Goal: Information Seeking & Learning: Learn about a topic

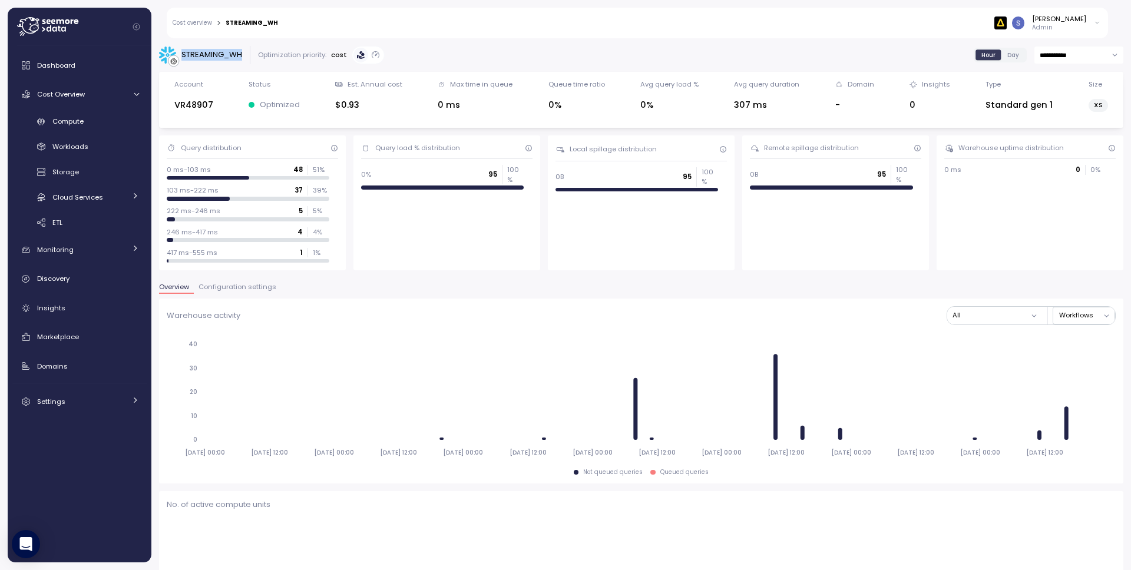
scroll to position [861, 0]
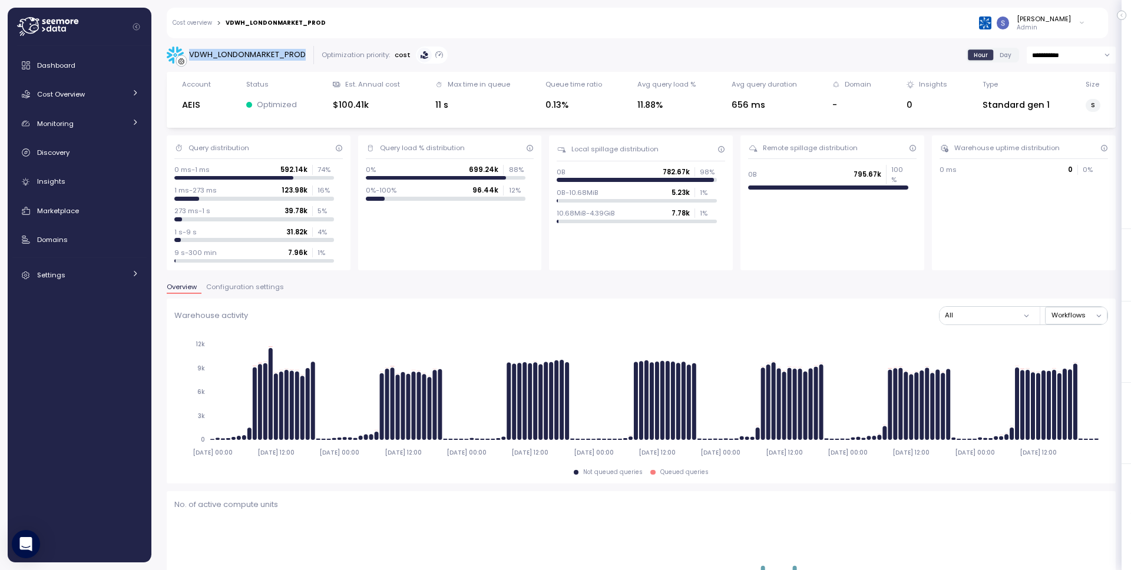
click at [184, 25] on link "Cost overview" at bounding box center [192, 23] width 39 height 6
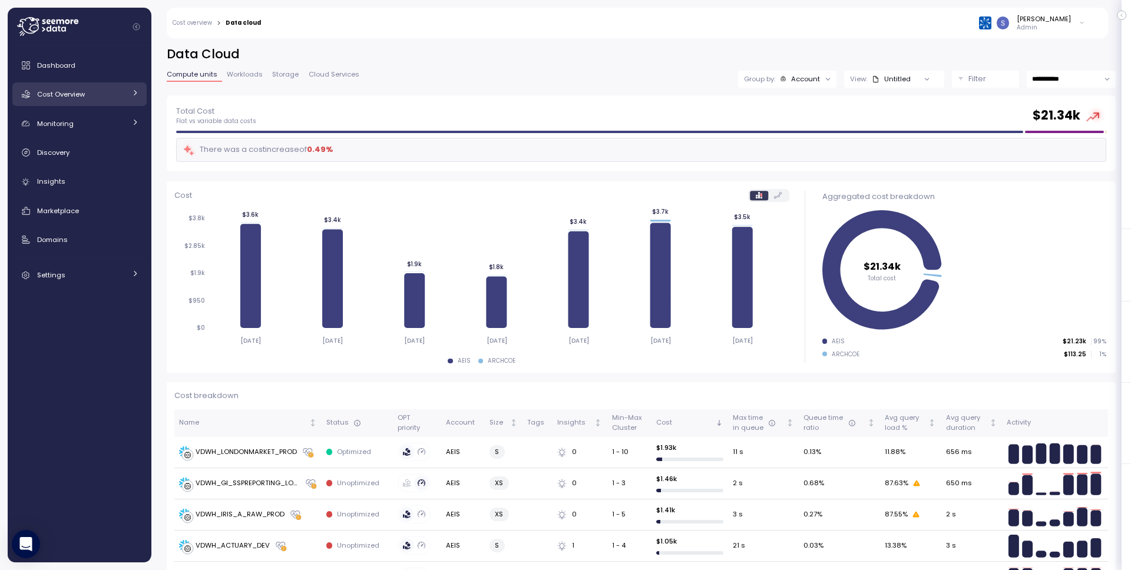
click at [74, 98] on span "Cost Overview" at bounding box center [61, 94] width 48 height 9
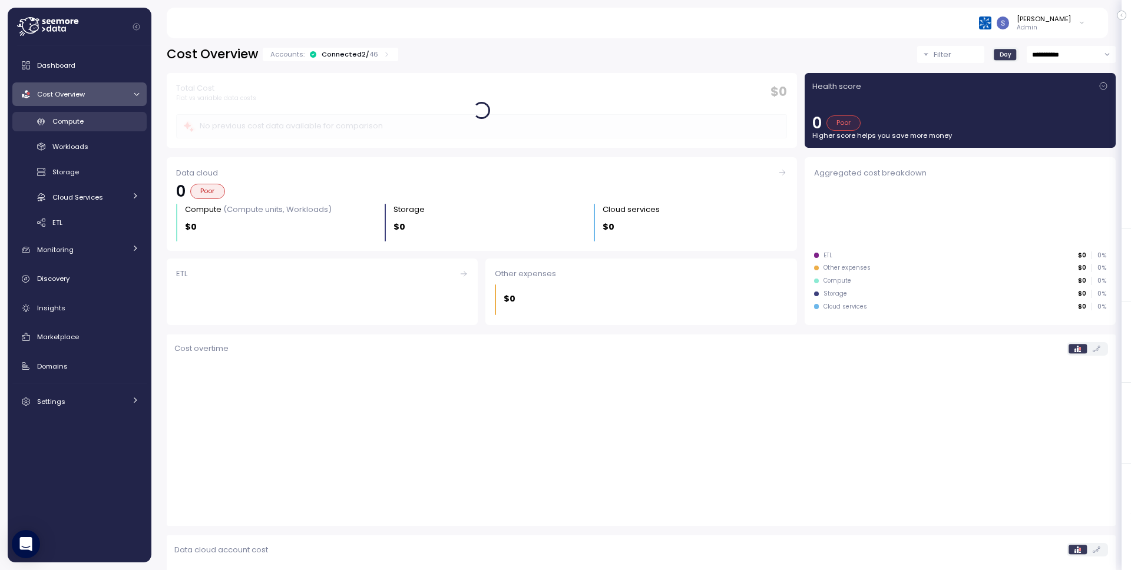
click at [70, 118] on span "Compute" at bounding box center [67, 121] width 31 height 9
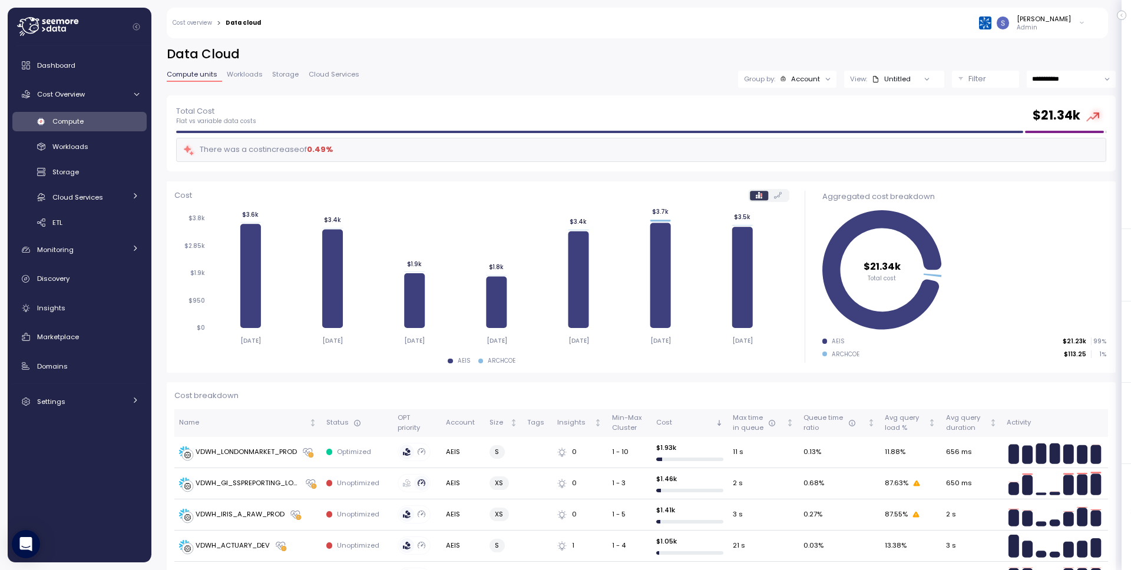
click at [991, 78] on div "Filter" at bounding box center [991, 79] width 45 height 12
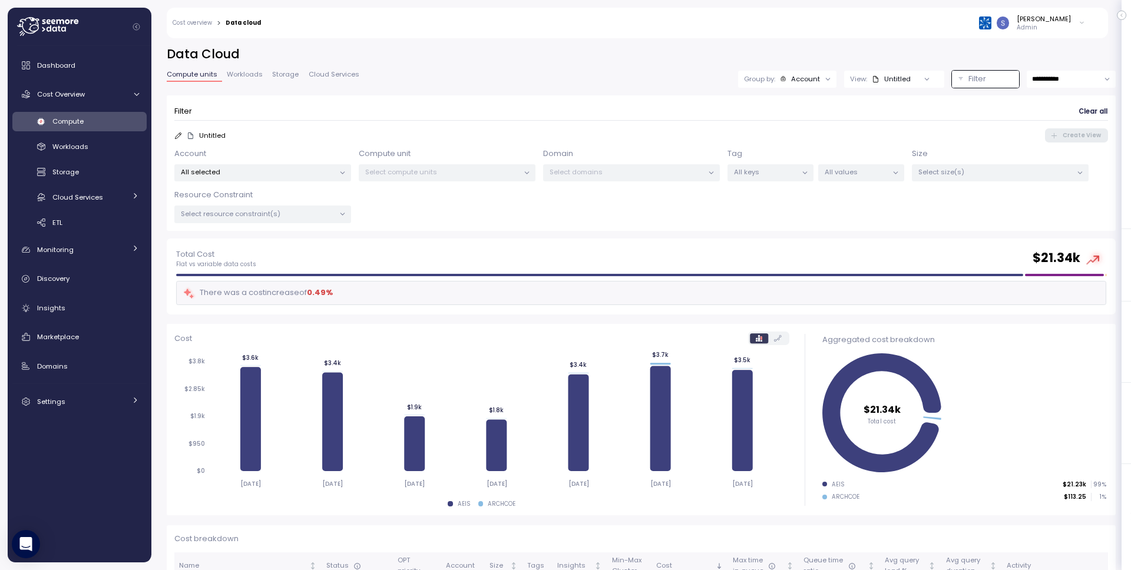
click at [425, 173] on p "Select compute units" at bounding box center [442, 171] width 154 height 9
click at [425, 174] on p "Select compute units" at bounding box center [442, 171] width 154 height 9
click at [264, 171] on p "All selected" at bounding box center [258, 171] width 154 height 9
click at [344, 110] on div "Filter Clear all" at bounding box center [641, 111] width 934 height 17
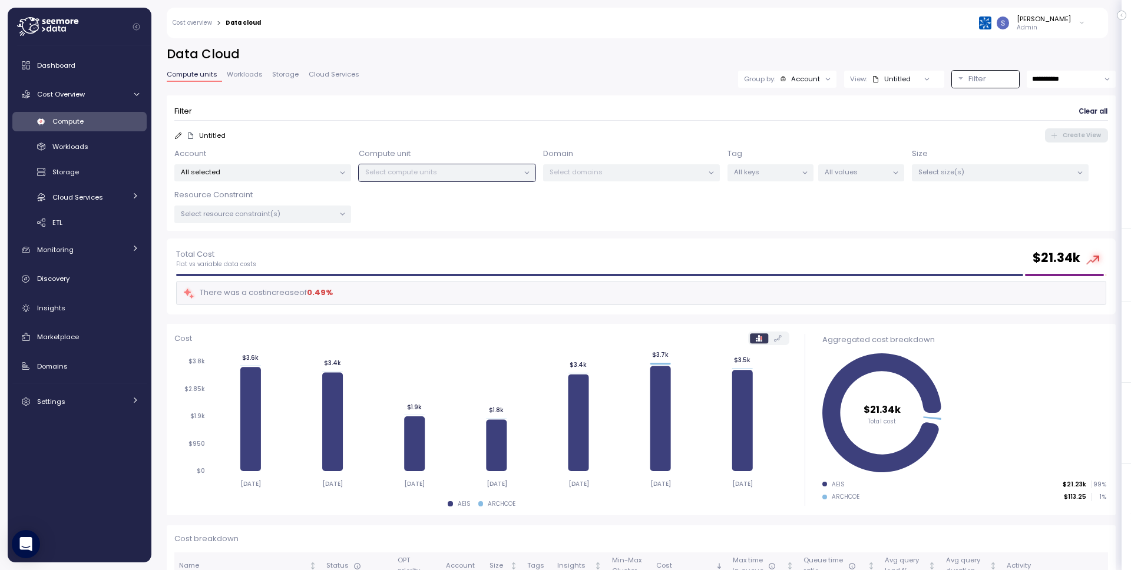
click at [444, 166] on div "Select compute units" at bounding box center [447, 172] width 177 height 17
click at [444, 167] on p "Select compute units" at bounding box center [442, 171] width 154 height 9
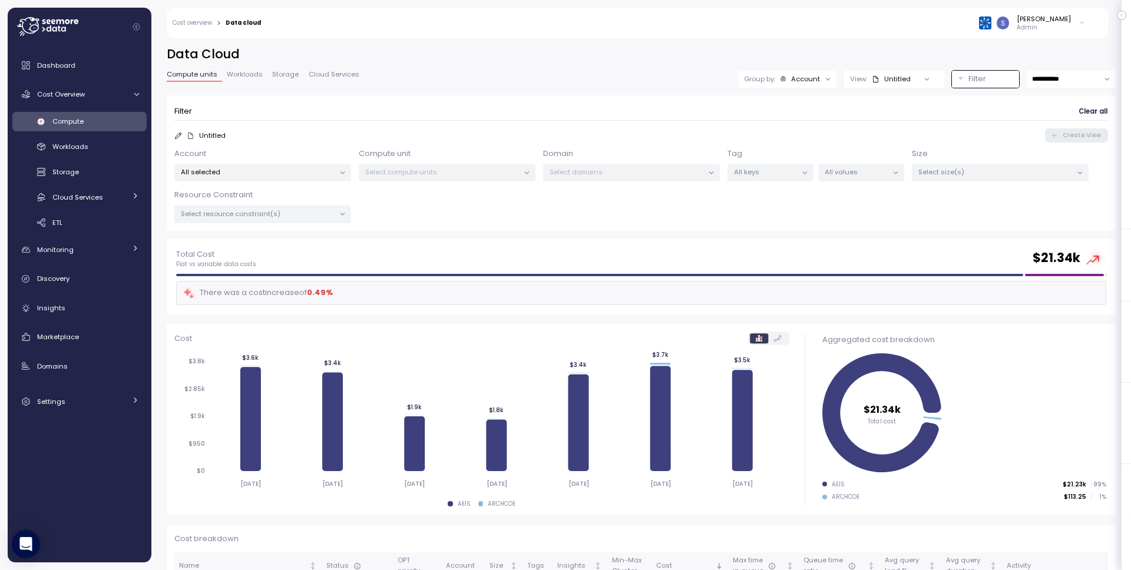
click at [444, 167] on p "Select compute units" at bounding box center [442, 171] width 154 height 9
click at [444, 168] on p "Select compute units" at bounding box center [442, 171] width 154 height 9
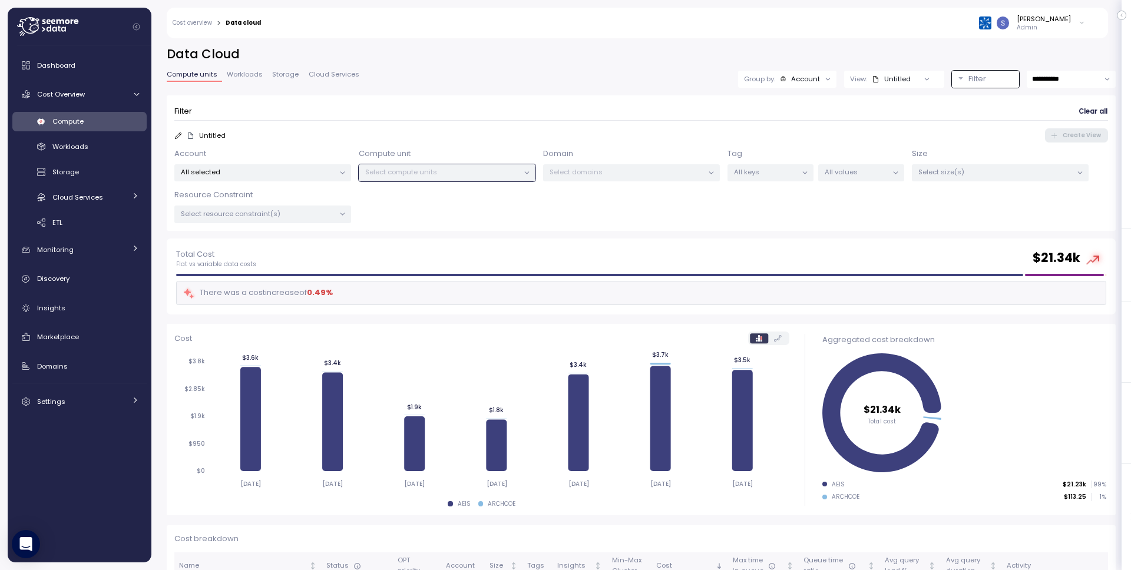
click at [444, 168] on p "Select compute units" at bounding box center [442, 171] width 154 height 9
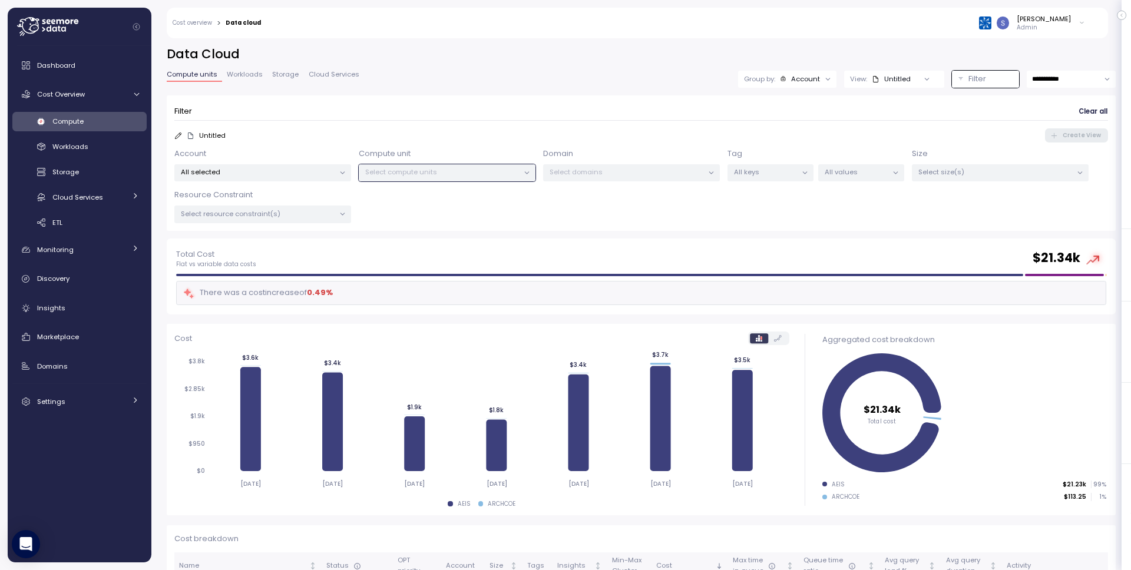
click at [444, 168] on p "Select compute units" at bounding box center [442, 171] width 154 height 9
click at [820, 82] on div at bounding box center [828, 79] width 16 height 16
click at [824, 80] on icon at bounding box center [828, 79] width 8 height 8
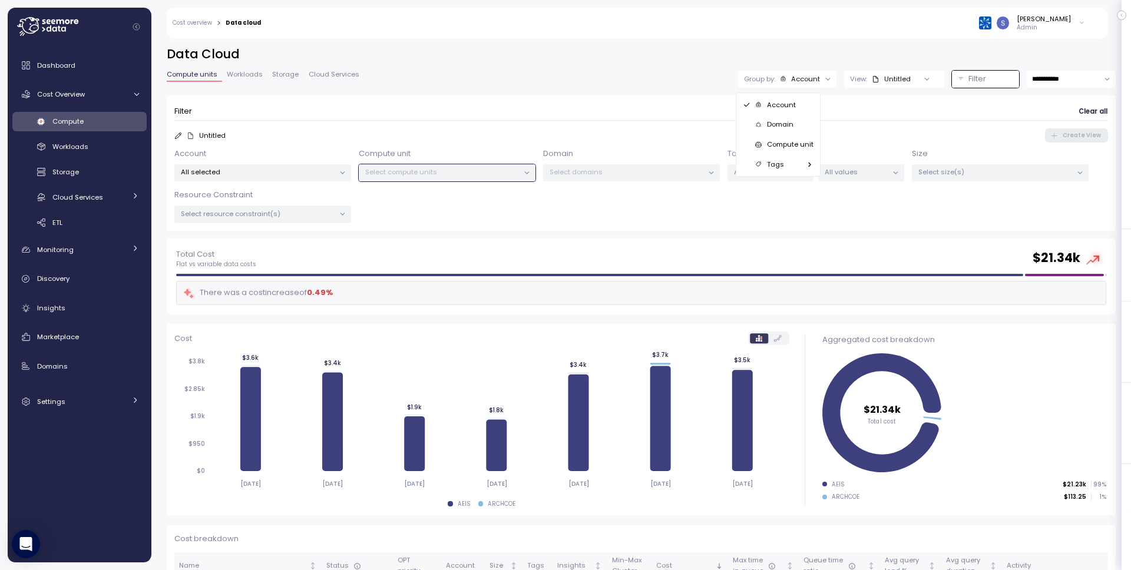
click at [783, 147] on p "Compute unit" at bounding box center [790, 144] width 47 height 9
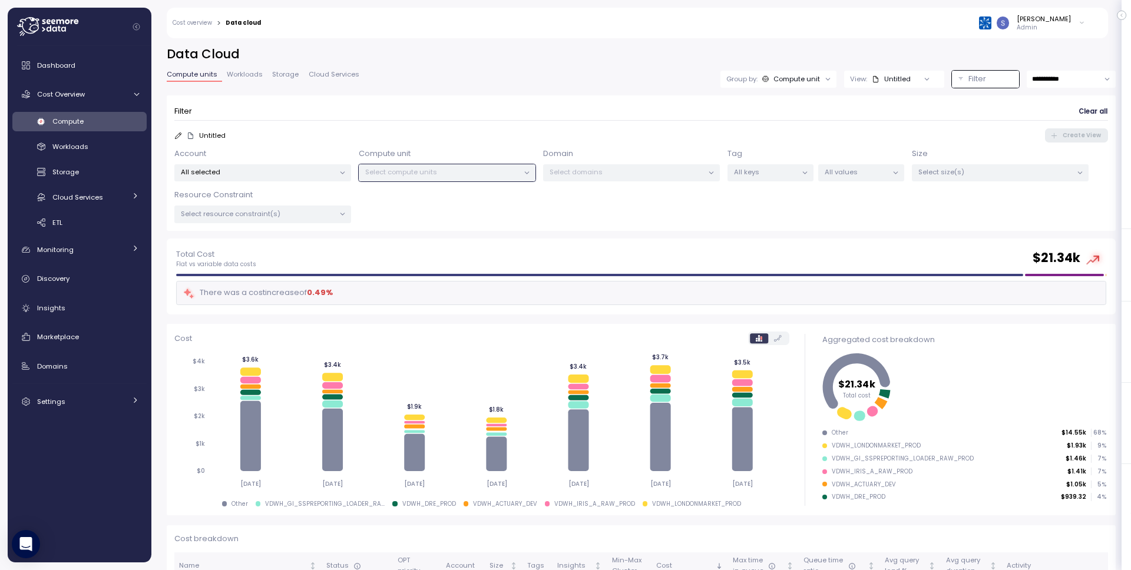
click at [308, 158] on div "Account All selected" at bounding box center [262, 165] width 177 height 34
click at [300, 174] on p "All selected" at bounding box center [258, 171] width 154 height 9
click at [309, 152] on div "Account All selected" at bounding box center [262, 165] width 177 height 34
click at [602, 172] on p "Select domains" at bounding box center [627, 171] width 154 height 9
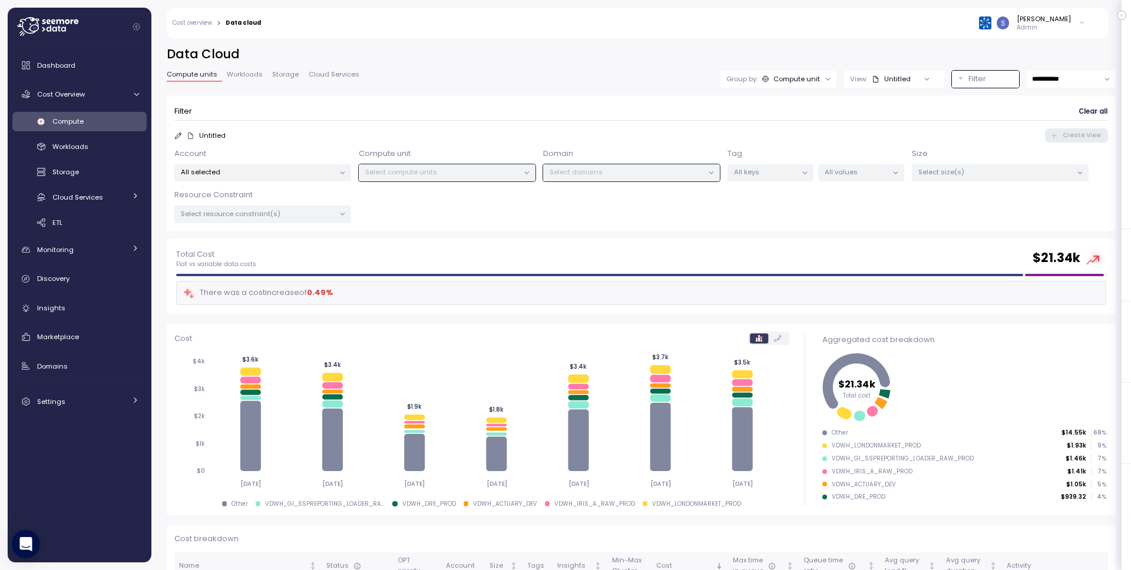
click at [602, 172] on p "Select domains" at bounding box center [627, 171] width 154 height 9
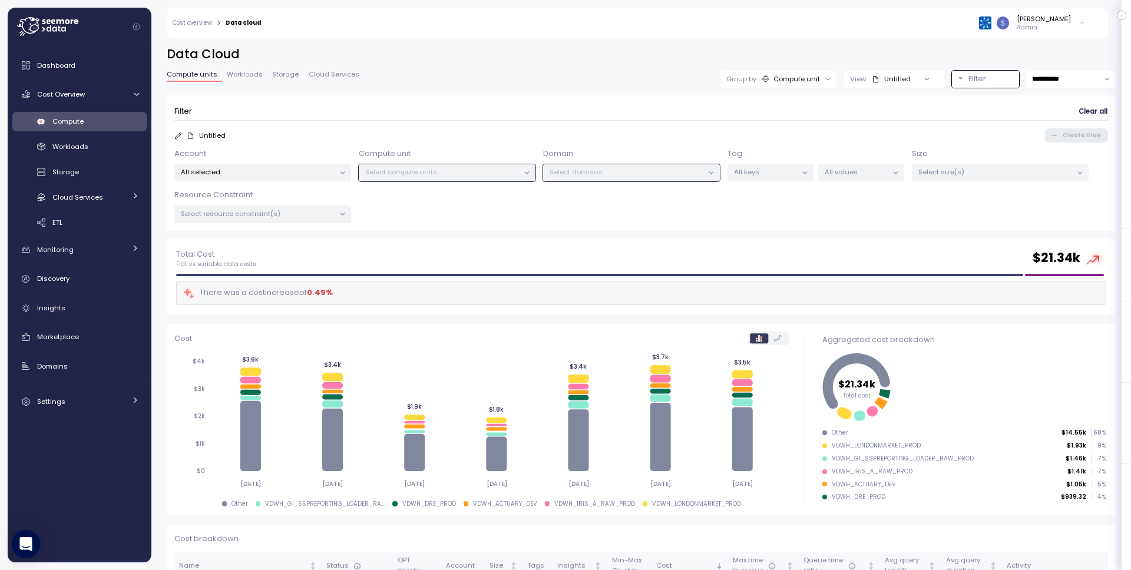
click at [789, 173] on p "All keys" at bounding box center [765, 171] width 63 height 9
click at [721, 128] on form "Filter Clear all Untitled Create View Account All selected Compute unit Select …" at bounding box center [641, 163] width 934 height 120
click at [765, 173] on p "All keys" at bounding box center [765, 171] width 63 height 9
click at [651, 136] on div "Untitled Create View" at bounding box center [641, 135] width 934 height 14
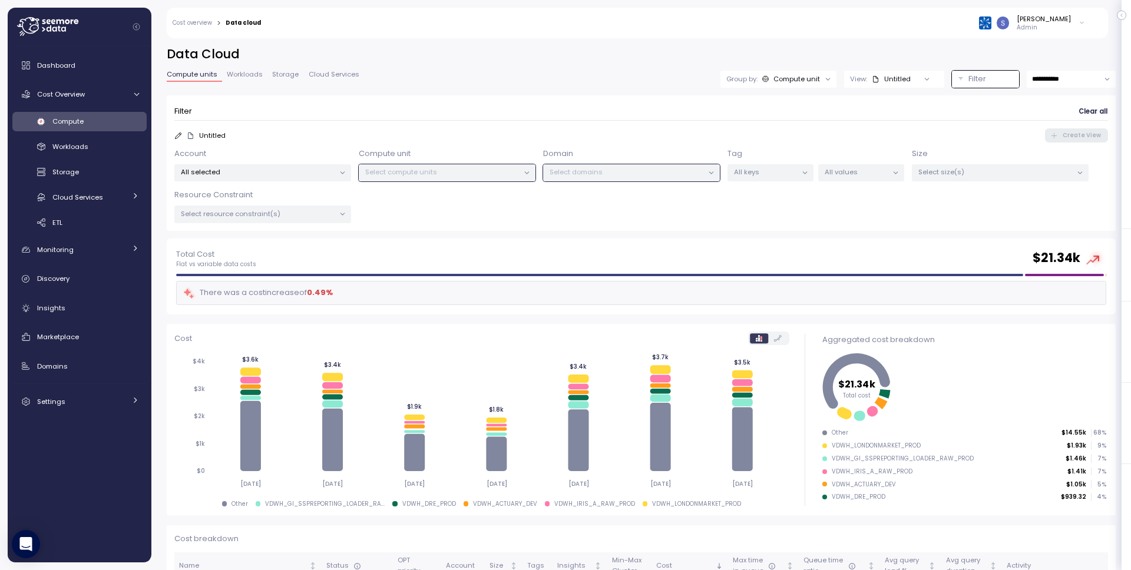
click at [984, 81] on div "Filter" at bounding box center [991, 79] width 45 height 12
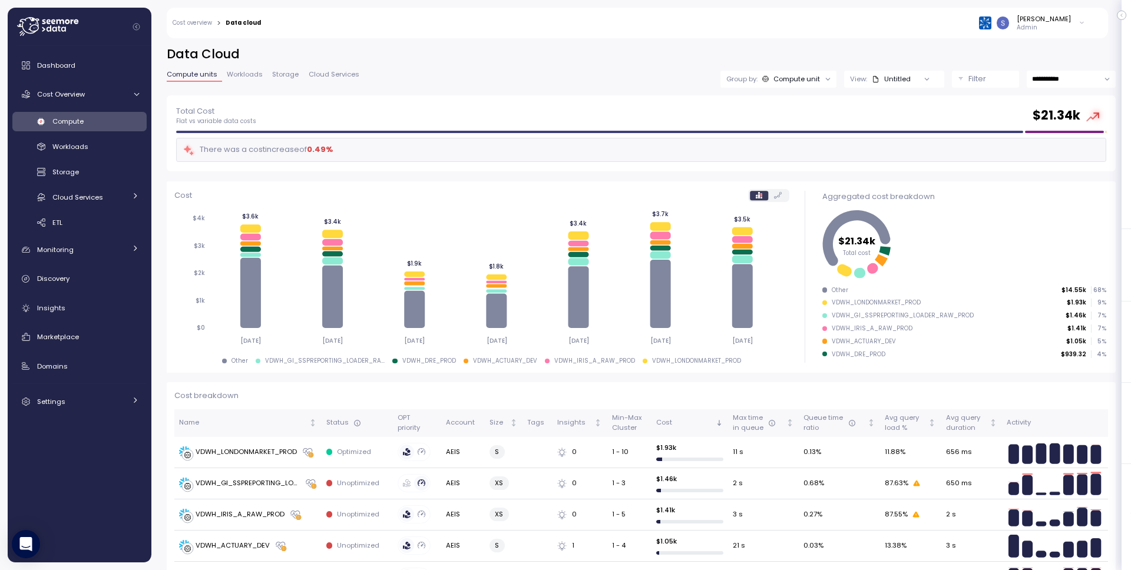
click at [826, 79] on icon at bounding box center [828, 79] width 4 height 2
click at [557, 80] on div "**********" at bounding box center [641, 79] width 949 height 17
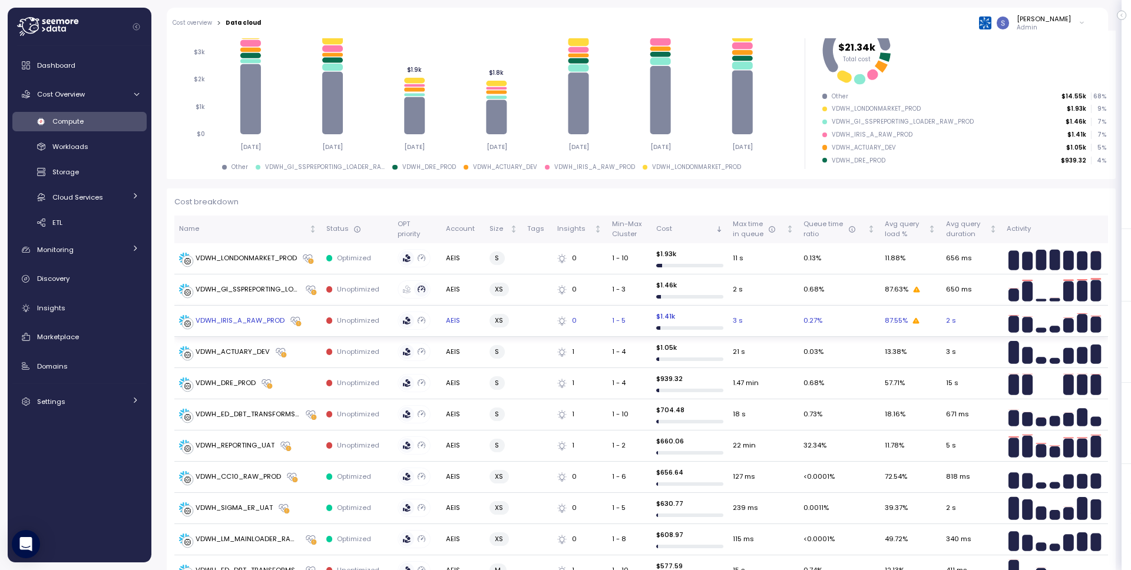
scroll to position [0, 0]
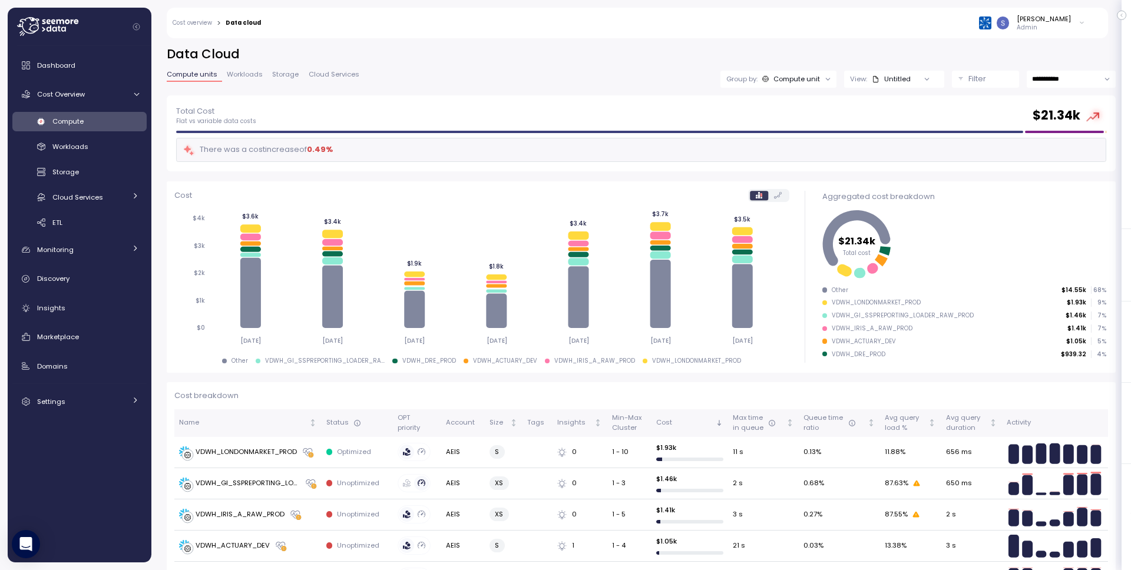
click at [820, 72] on div at bounding box center [828, 79] width 16 height 16
click at [992, 84] on div "Filter" at bounding box center [991, 79] width 45 height 12
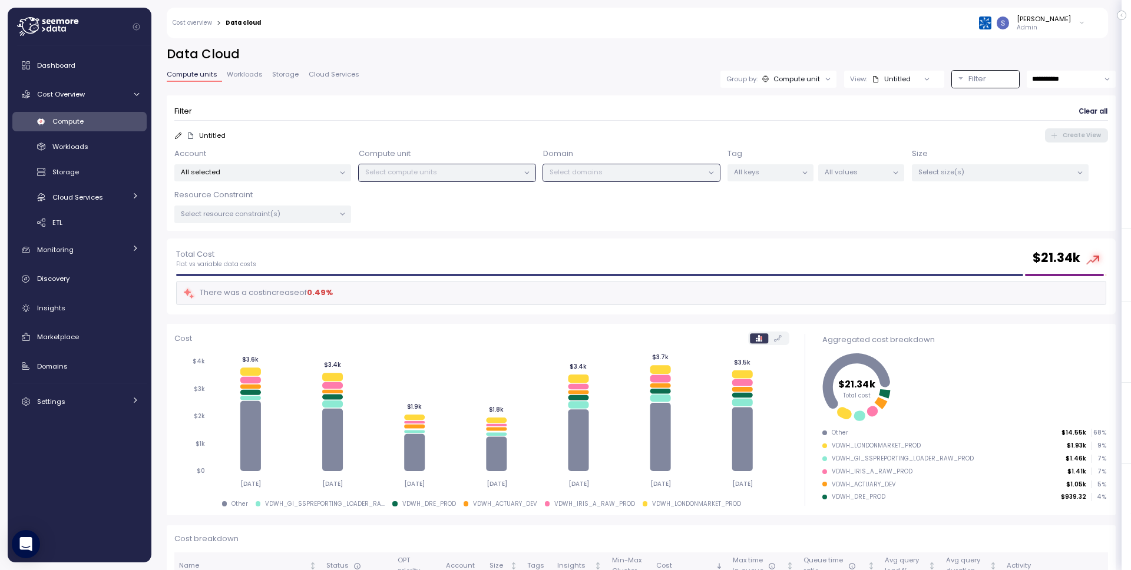
click at [777, 80] on div "Compute unit" at bounding box center [797, 78] width 47 height 9
click at [736, 143] on icon at bounding box center [738, 144] width 8 height 14
click at [416, 176] on p "Select compute units" at bounding box center [442, 171] width 154 height 9
click at [420, 171] on p "Select compute units" at bounding box center [442, 171] width 154 height 9
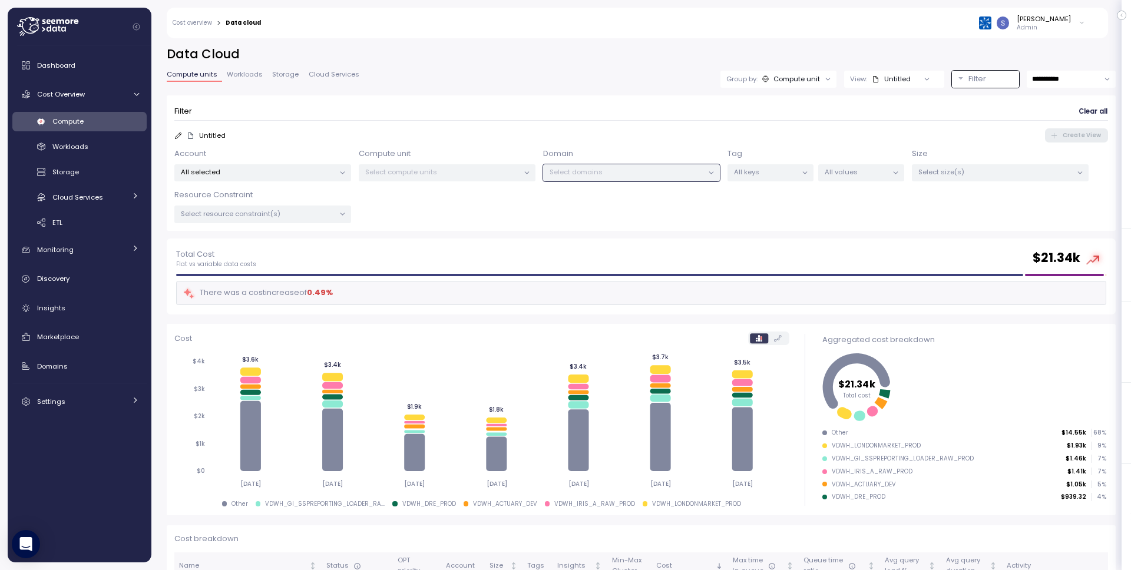
click at [420, 171] on p "Select compute units" at bounding box center [442, 171] width 154 height 9
click at [256, 169] on p "All selected" at bounding box center [258, 171] width 154 height 9
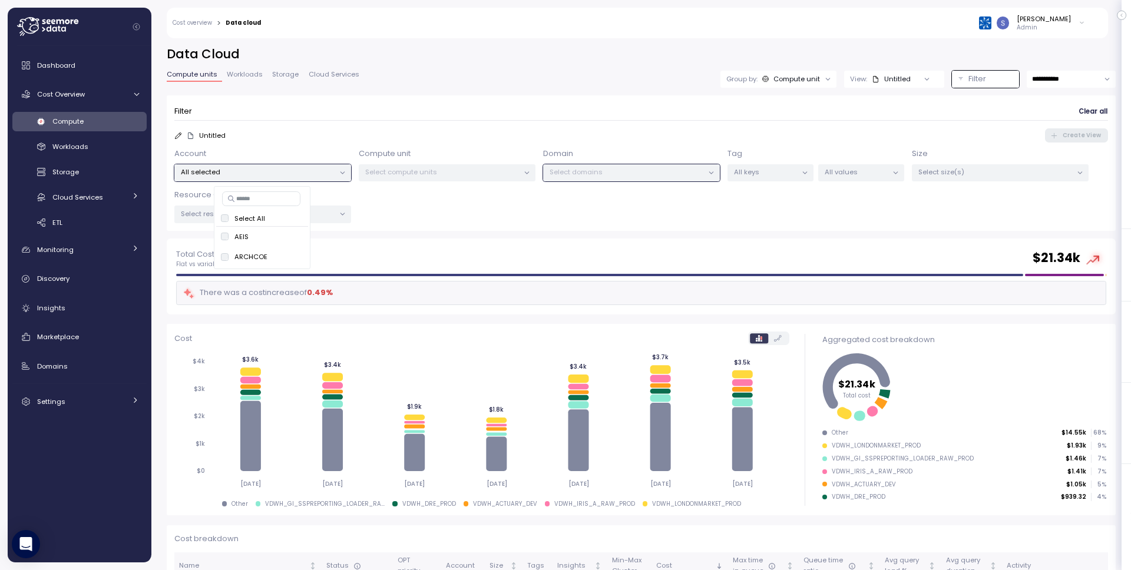
click at [472, 55] on h2 "Data Cloud" at bounding box center [641, 54] width 949 height 17
click at [694, 173] on p "Select domains" at bounding box center [627, 171] width 154 height 9
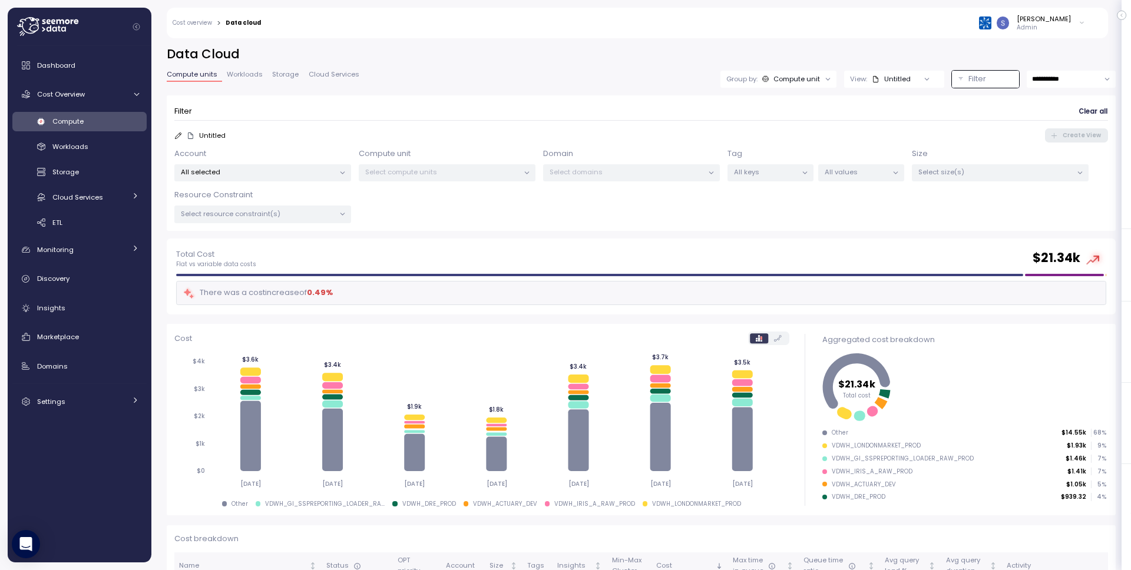
click at [694, 173] on p "Select domains" at bounding box center [627, 171] width 154 height 9
click at [673, 88] on div "**********" at bounding box center [641, 142] width 949 height 193
click at [1081, 111] on span "Clear all" at bounding box center [1093, 112] width 29 height 16
click at [698, 174] on p "Select domains" at bounding box center [627, 171] width 154 height 9
click at [756, 170] on p "All keys" at bounding box center [765, 171] width 63 height 9
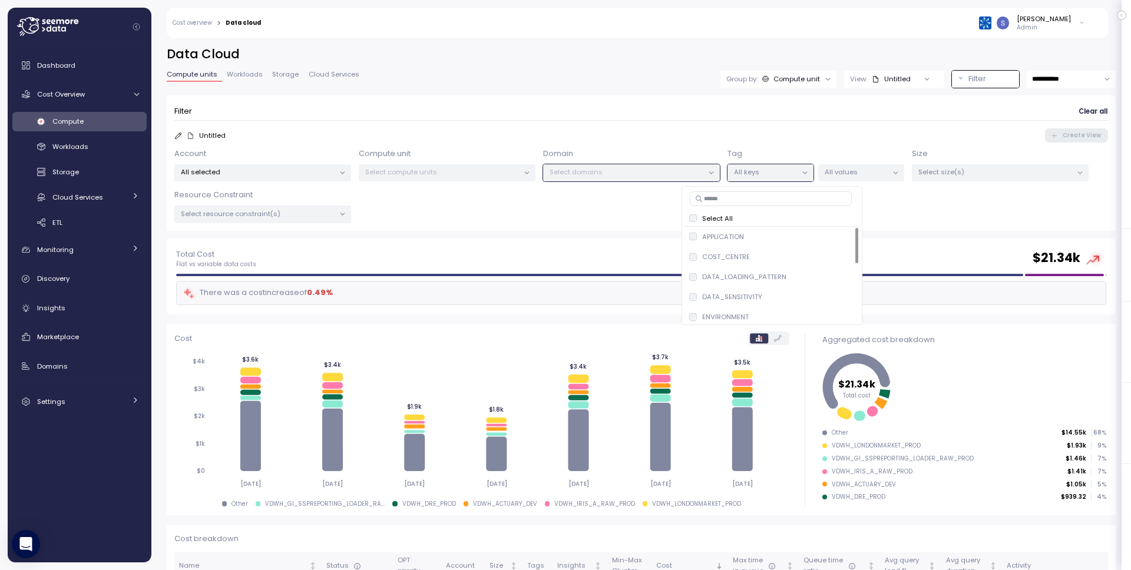
click at [755, 157] on div "Tag All keys" at bounding box center [771, 165] width 86 height 34
click at [675, 172] on p "Select domains" at bounding box center [627, 171] width 154 height 9
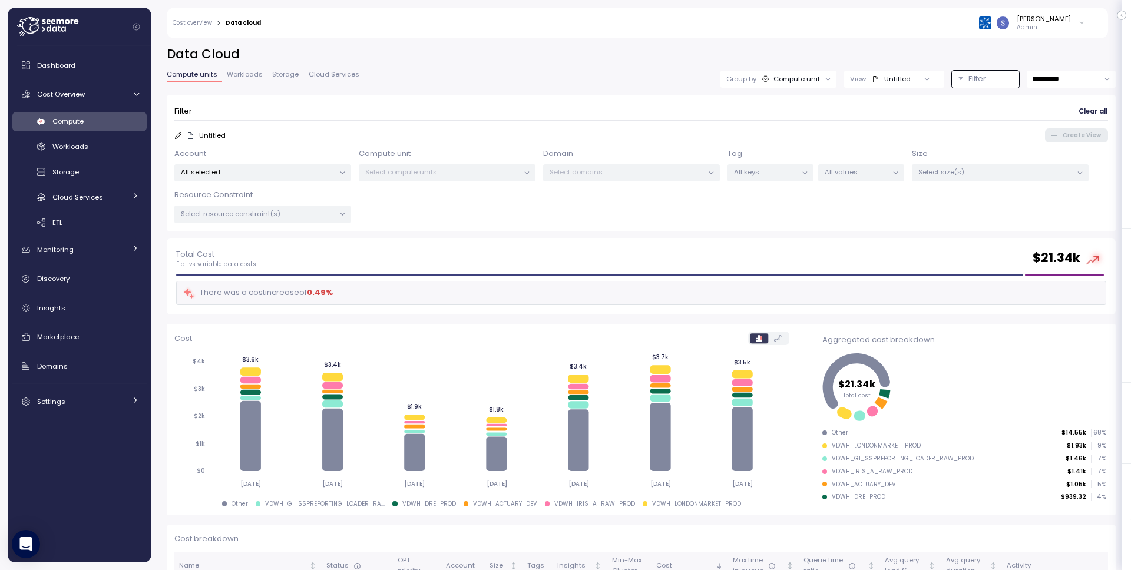
click at [676, 172] on p "Select domains" at bounding box center [627, 171] width 154 height 9
click at [677, 172] on p "Select domains" at bounding box center [627, 171] width 154 height 9
click at [678, 172] on p "Select domains" at bounding box center [627, 171] width 154 height 9
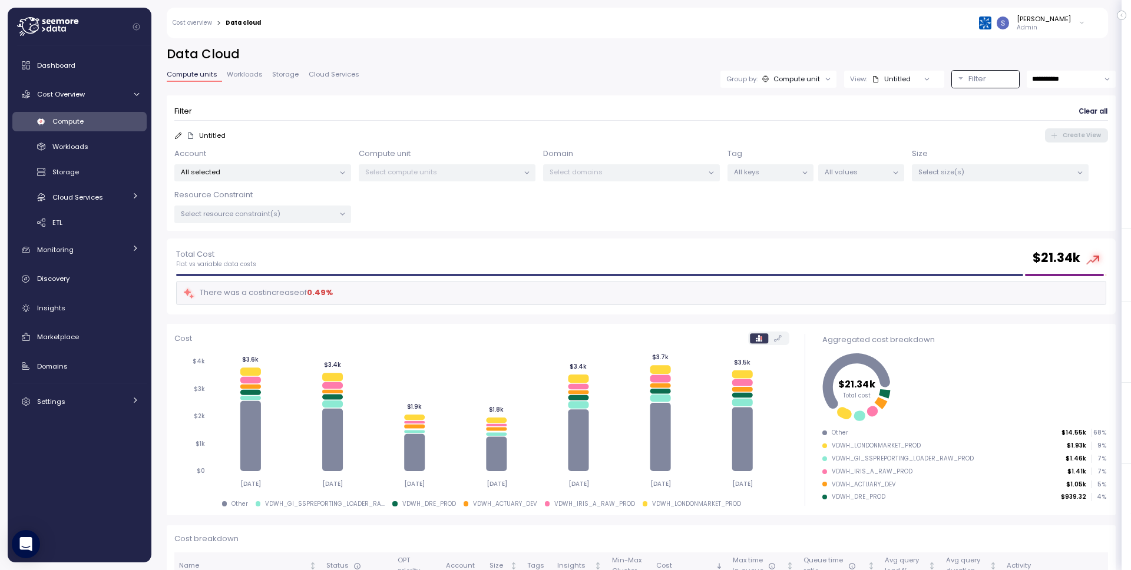
click at [678, 172] on p "Select domains" at bounding box center [627, 171] width 154 height 9
click at [732, 60] on h2 "Data Cloud" at bounding box center [641, 54] width 949 height 17
click at [508, 172] on p "Select compute units" at bounding box center [442, 171] width 154 height 9
click at [306, 172] on p "All selected" at bounding box center [258, 171] width 154 height 9
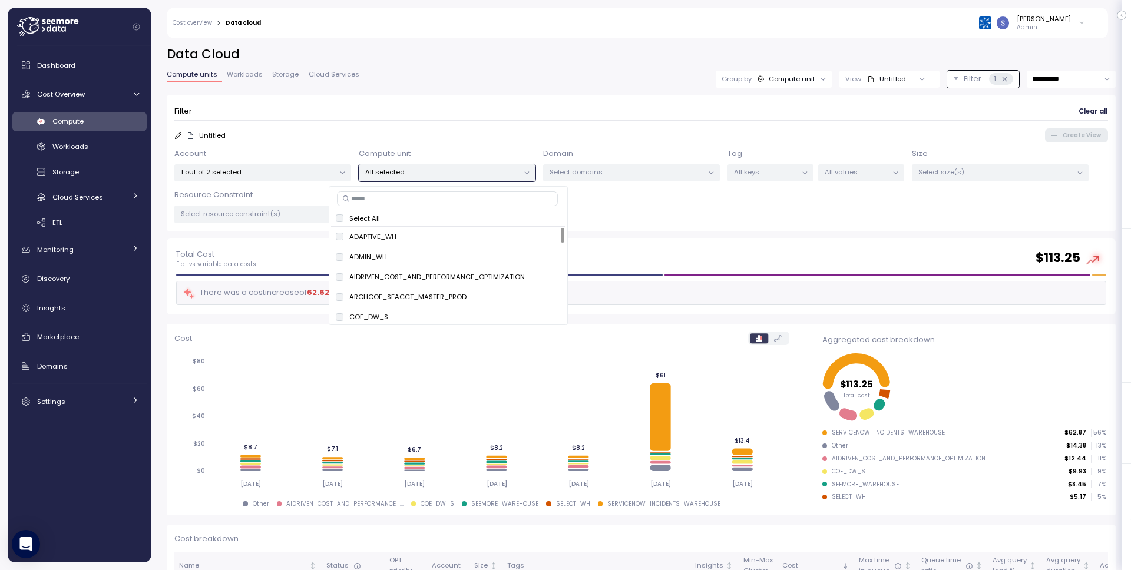
click at [404, 200] on input at bounding box center [447, 199] width 221 height 14
click at [219, 210] on p "Select resource constraint(s)" at bounding box center [258, 213] width 154 height 9
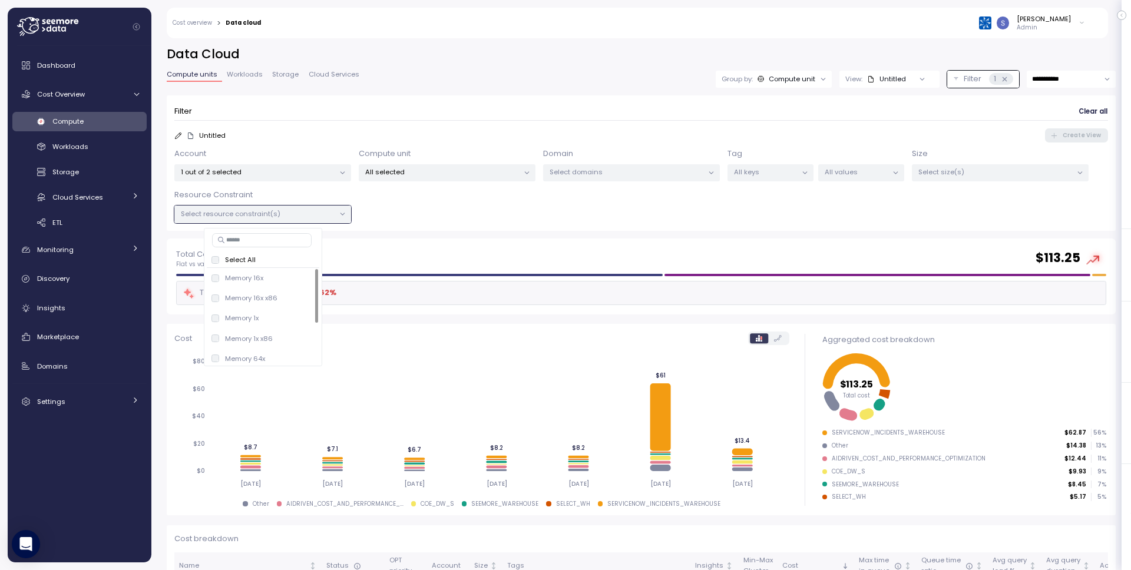
click at [252, 207] on div "Select resource constraint(s)" at bounding box center [262, 214] width 177 height 17
click at [255, 210] on p "Select resource constraint(s)" at bounding box center [258, 213] width 154 height 9
click at [235, 241] on input at bounding box center [262, 240] width 100 height 14
type input "****"
click at [318, 169] on p "1 out of 2 selected" at bounding box center [258, 171] width 154 height 9
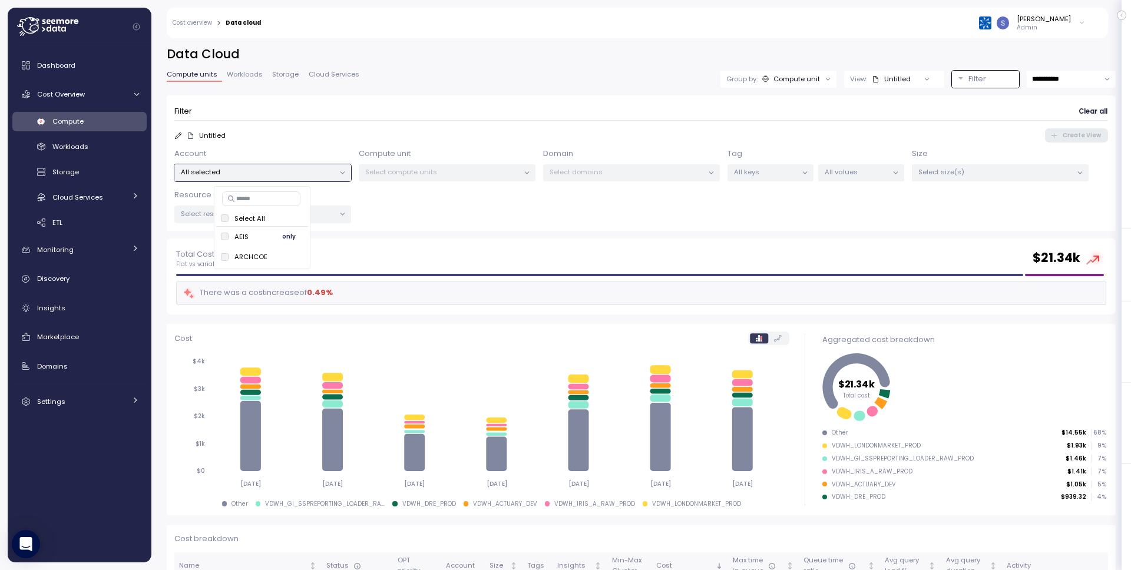
click at [295, 235] on span "only" at bounding box center [289, 236] width 14 height 13
click at [279, 126] on form "Filter Clear all Untitled Create View Account 1 out of 2 selected Compute unit …" at bounding box center [641, 163] width 934 height 120
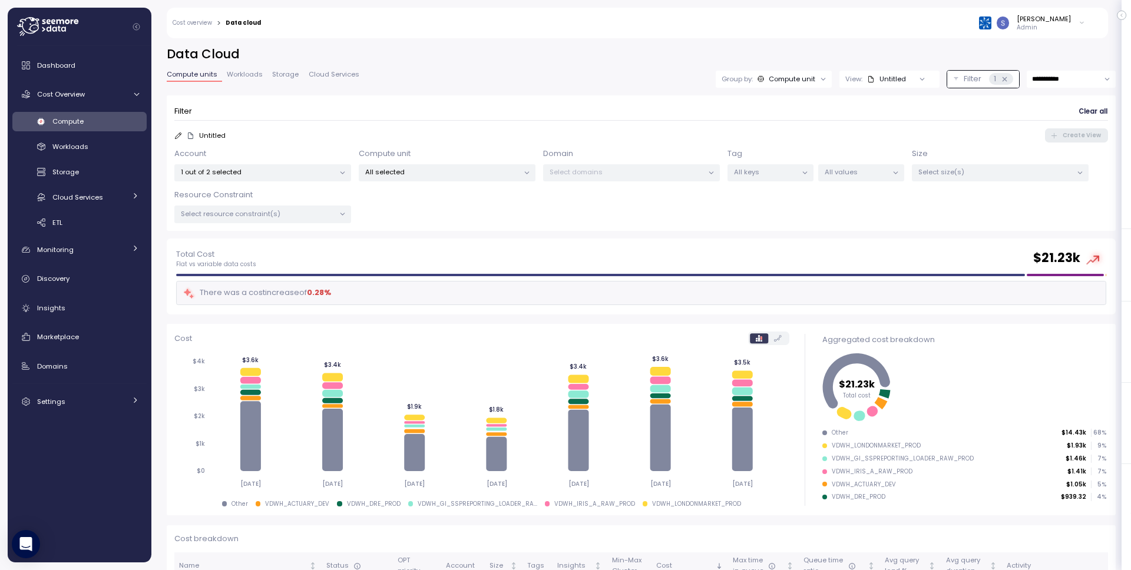
click at [416, 170] on p "All selected" at bounding box center [442, 171] width 154 height 9
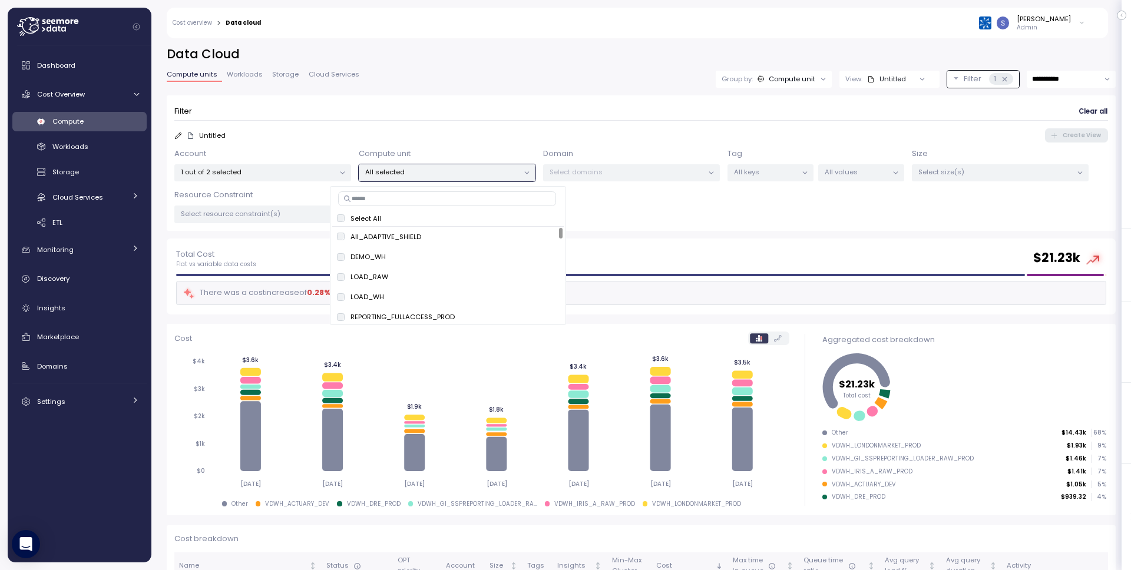
click at [397, 190] on div "Select All AII_ADAPTIVE_SHIELD only DEMO_WH only LOAD_RAW only LOAD_WH only REP…" at bounding box center [448, 255] width 236 height 139
click at [395, 194] on input at bounding box center [447, 199] width 218 height 14
type input "****"
click at [493, 242] on div "REPORTING_FULLACCESS_PROD only" at bounding box center [448, 237] width 214 height 14
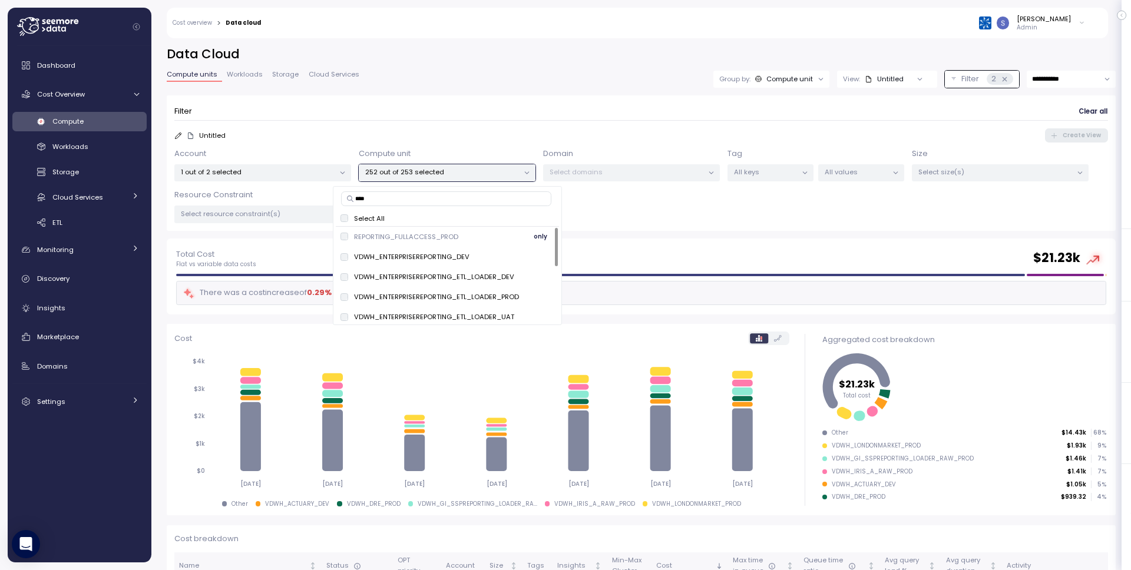
click at [494, 239] on div "REPORTING_FULLACCESS_PROD only" at bounding box center [448, 237] width 214 height 14
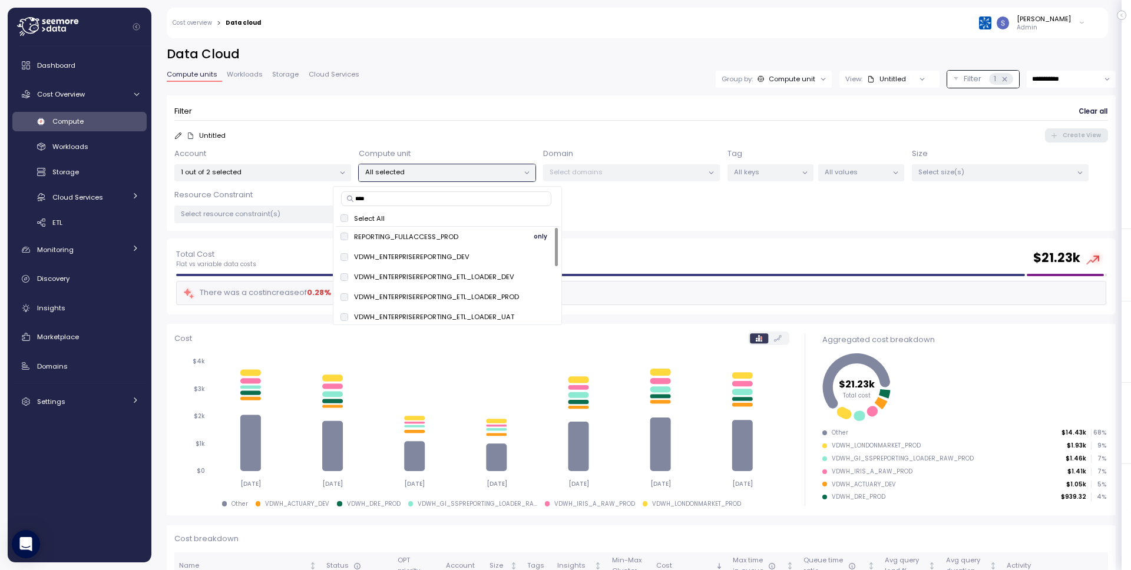
click at [543, 236] on span "only" at bounding box center [541, 236] width 14 height 13
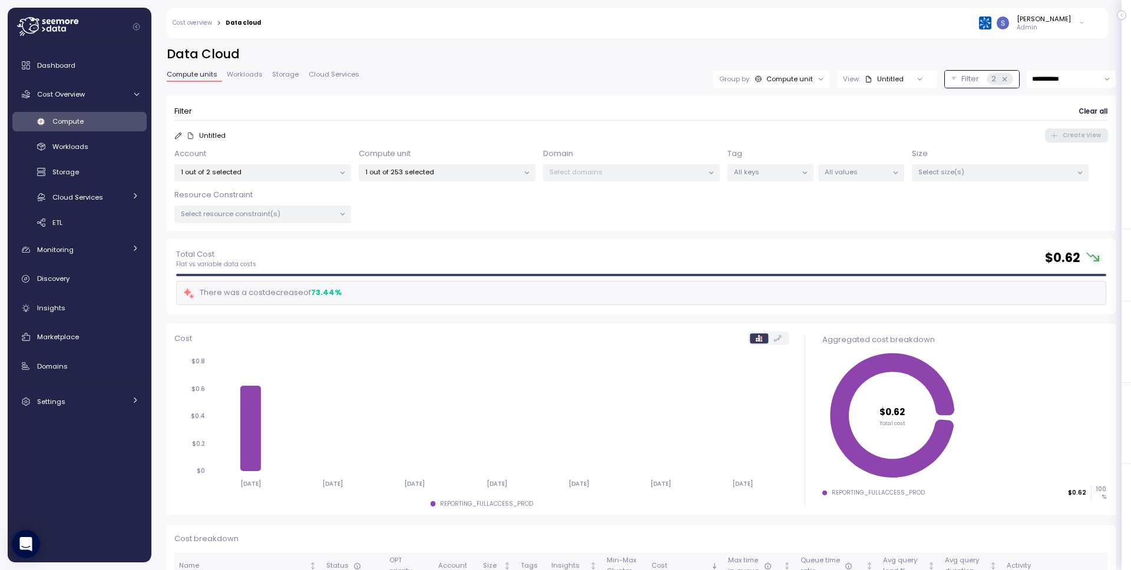
click at [719, 235] on div "Filter Clear all Untitled Create View Account 1 out of 2 selected Compute unit …" at bounding box center [641, 166] width 949 height 143
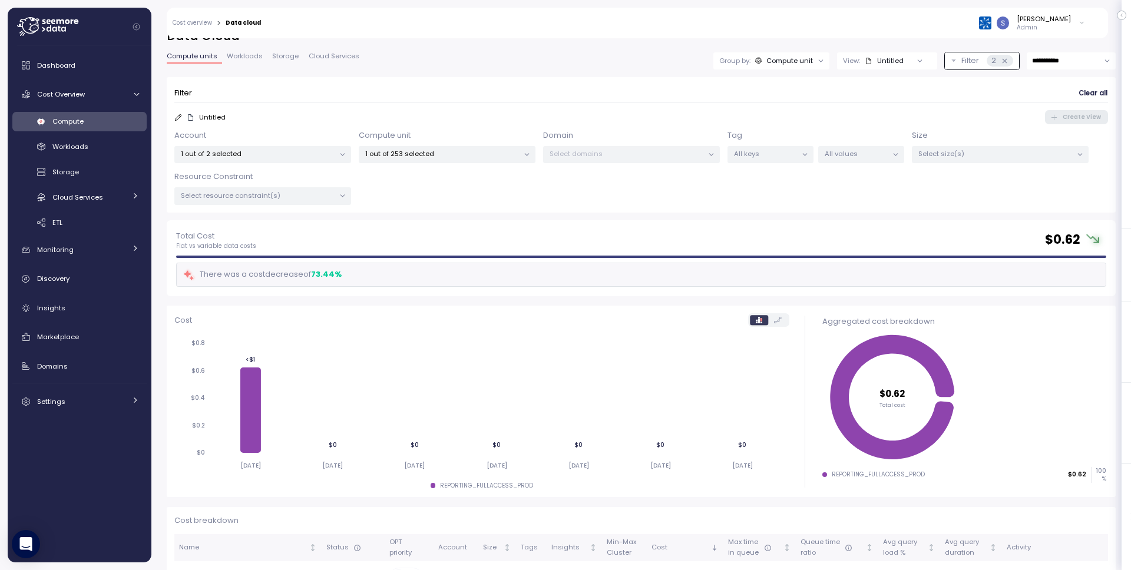
scroll to position [64, 0]
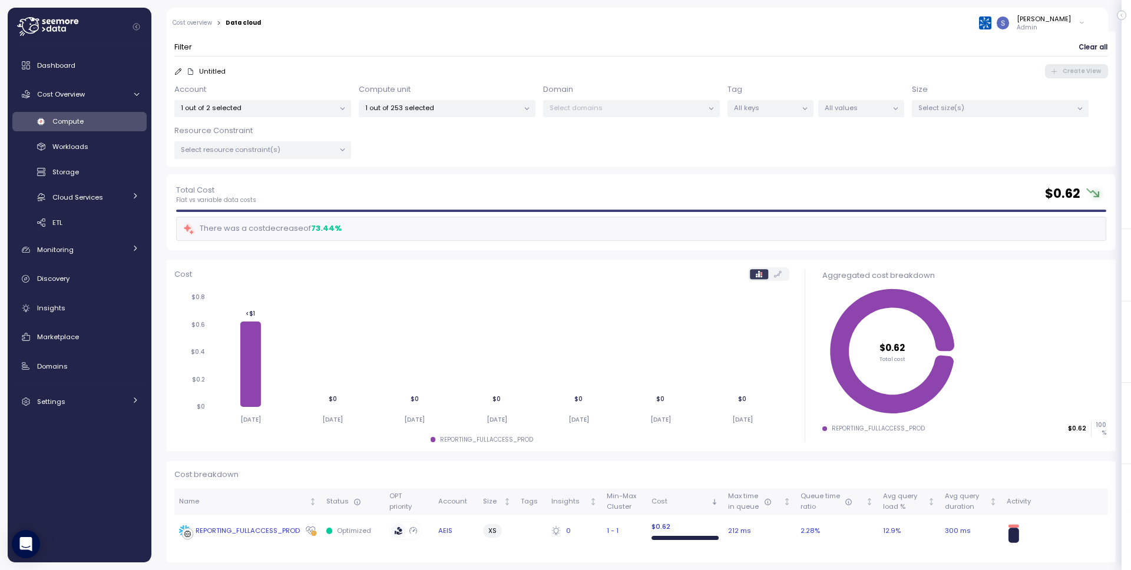
click at [238, 527] on div "REPORTING_FULLACCESS_PROD" at bounding box center [248, 531] width 104 height 11
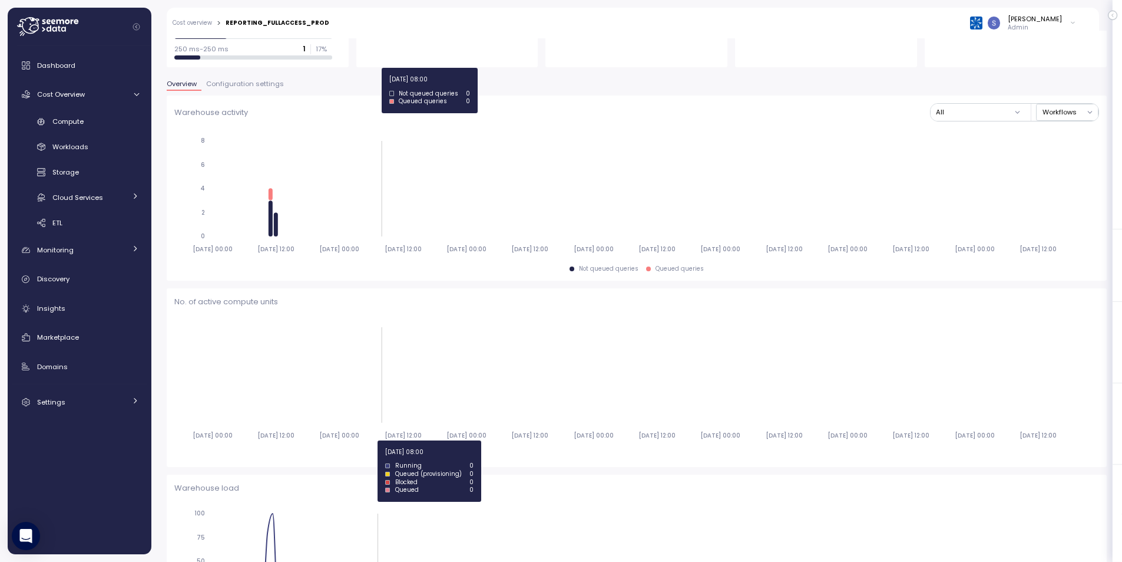
scroll to position [120, 0]
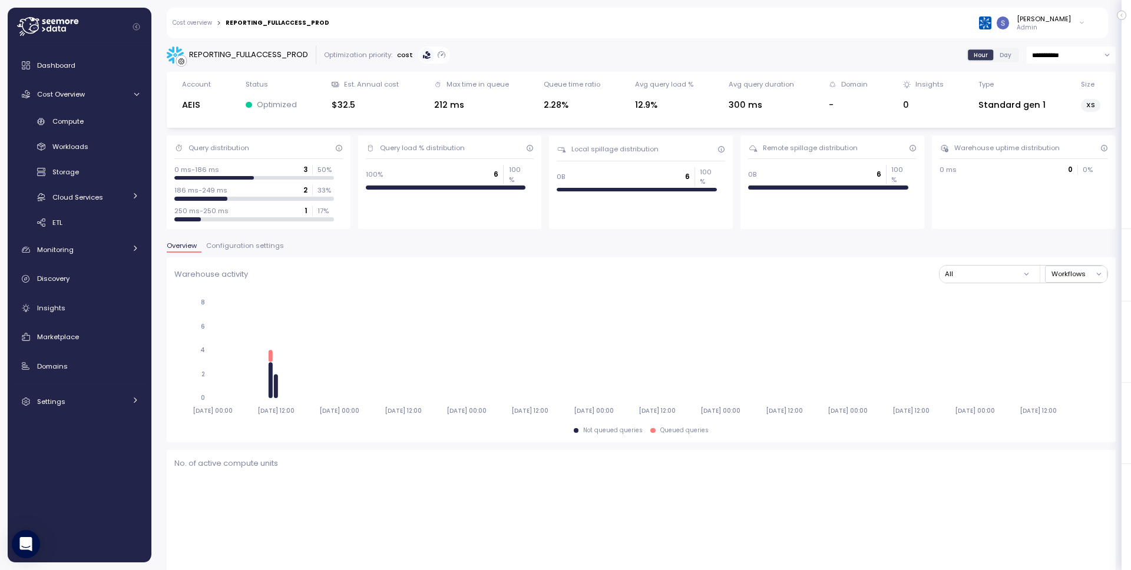
click at [240, 250] on button "Configuration settings" at bounding box center [245, 248] width 87 height 10
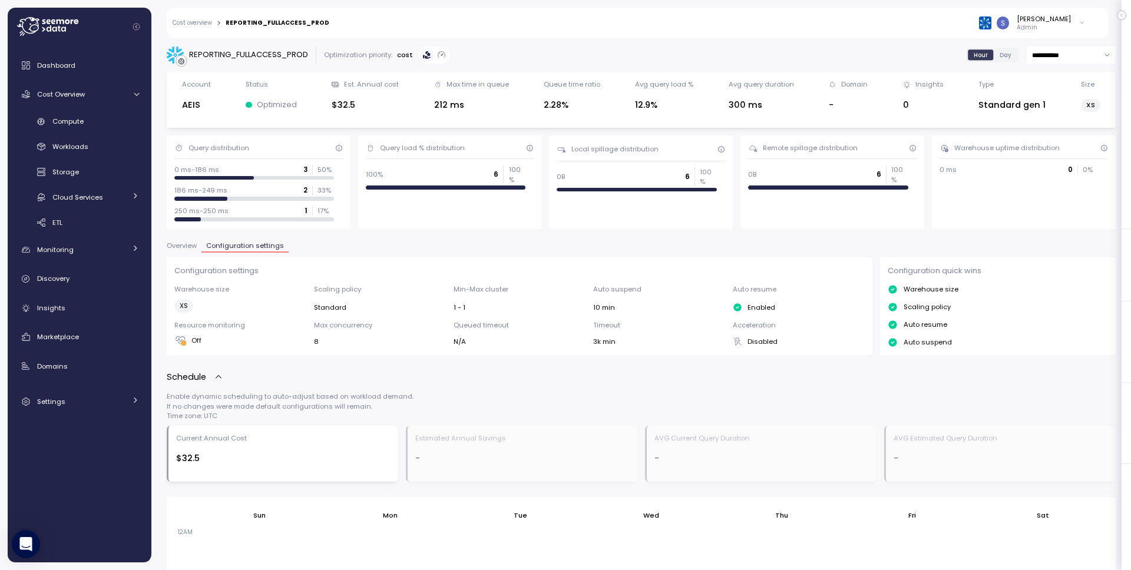
click at [180, 243] on span "Overview" at bounding box center [182, 246] width 30 height 6
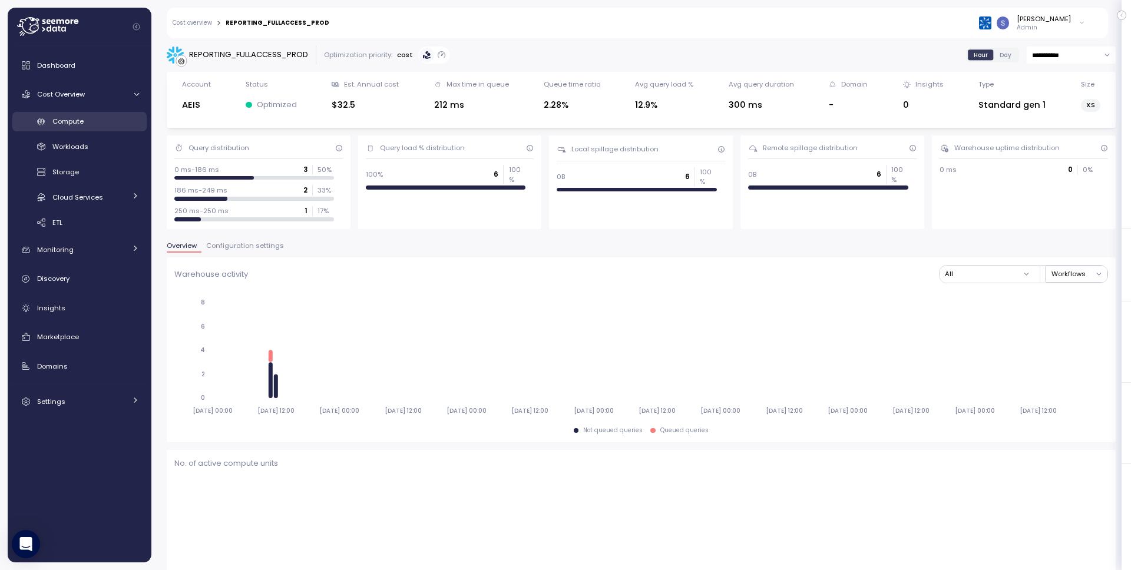
click at [86, 125] on div "Compute" at bounding box center [95, 121] width 87 height 12
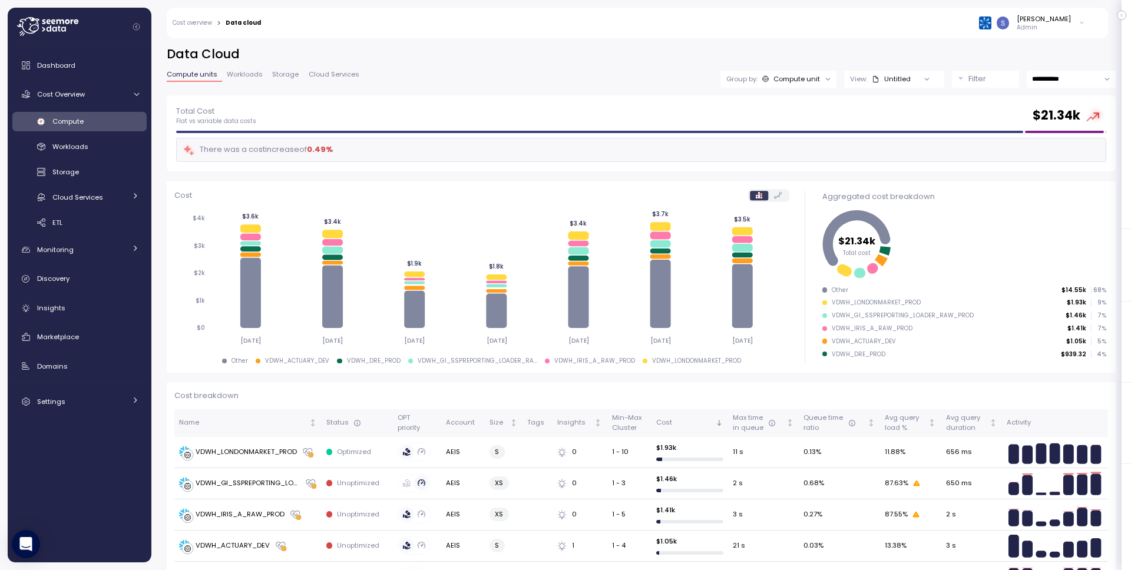
click at [799, 75] on div "Compute unit" at bounding box center [797, 78] width 47 height 9
click at [572, 92] on div "**********" at bounding box center [641, 70] width 949 height 49
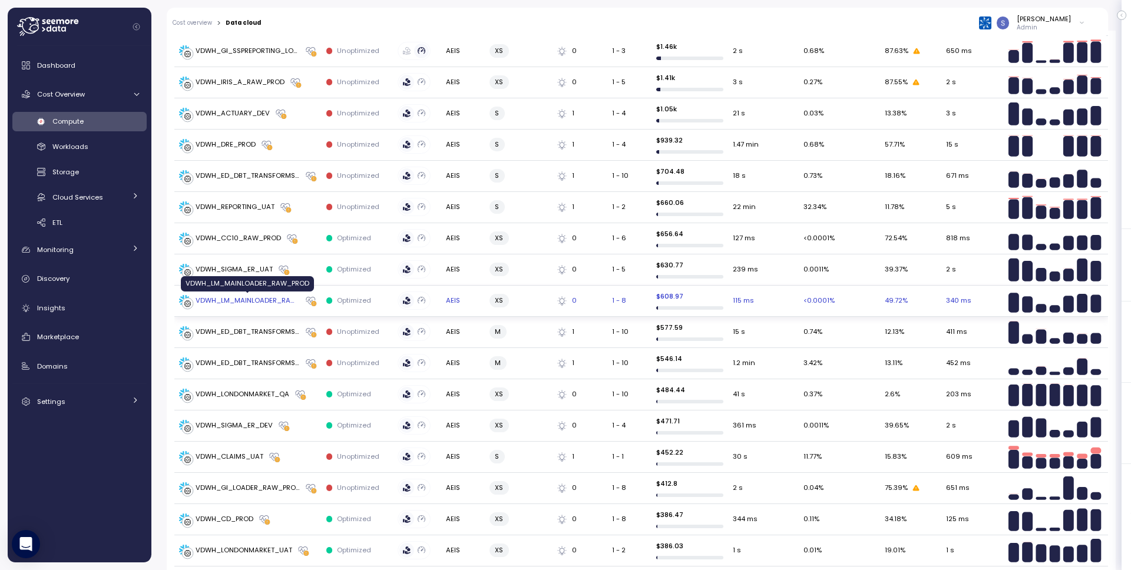
click at [249, 300] on div "VDWH_LM_MAINLOADER_RAW_PROD" at bounding box center [248, 301] width 104 height 11
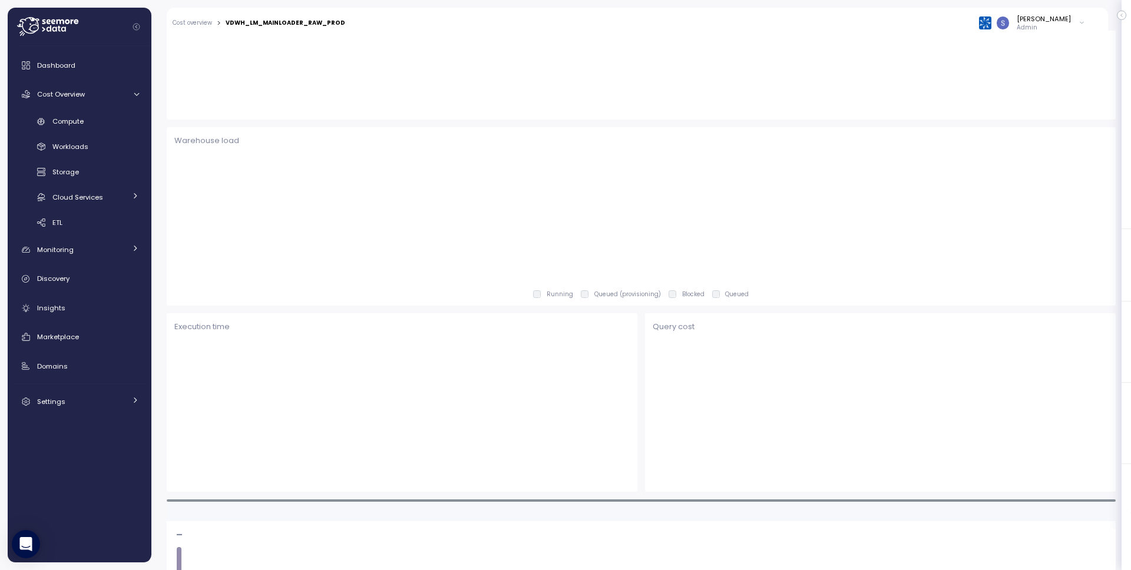
scroll to position [434, 0]
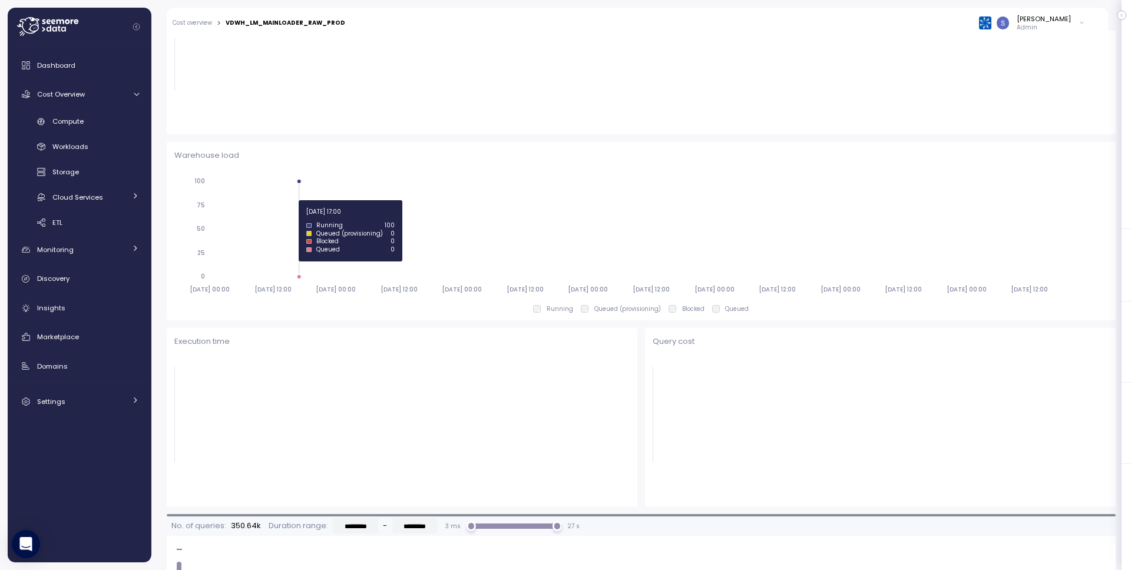
type input "*********"
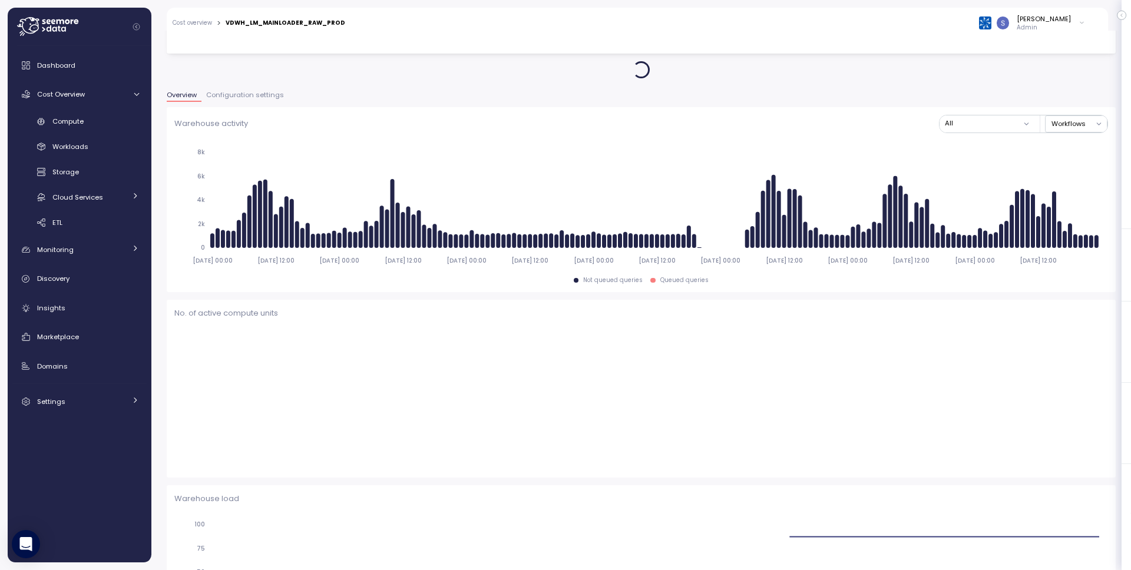
scroll to position [0, 0]
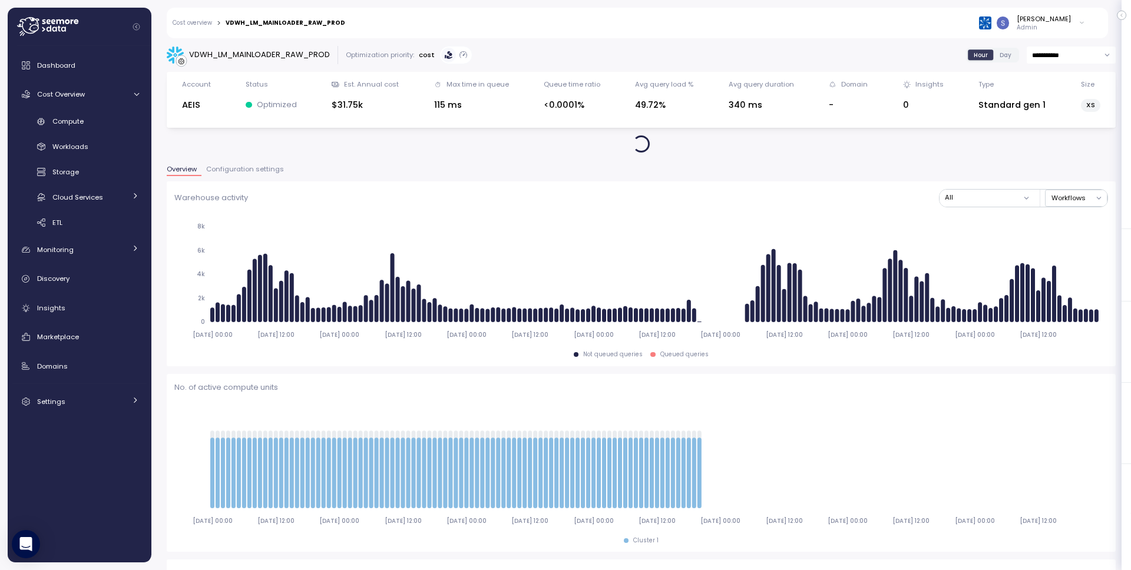
click at [249, 171] on span "Configuration settings" at bounding box center [245, 169] width 78 height 6
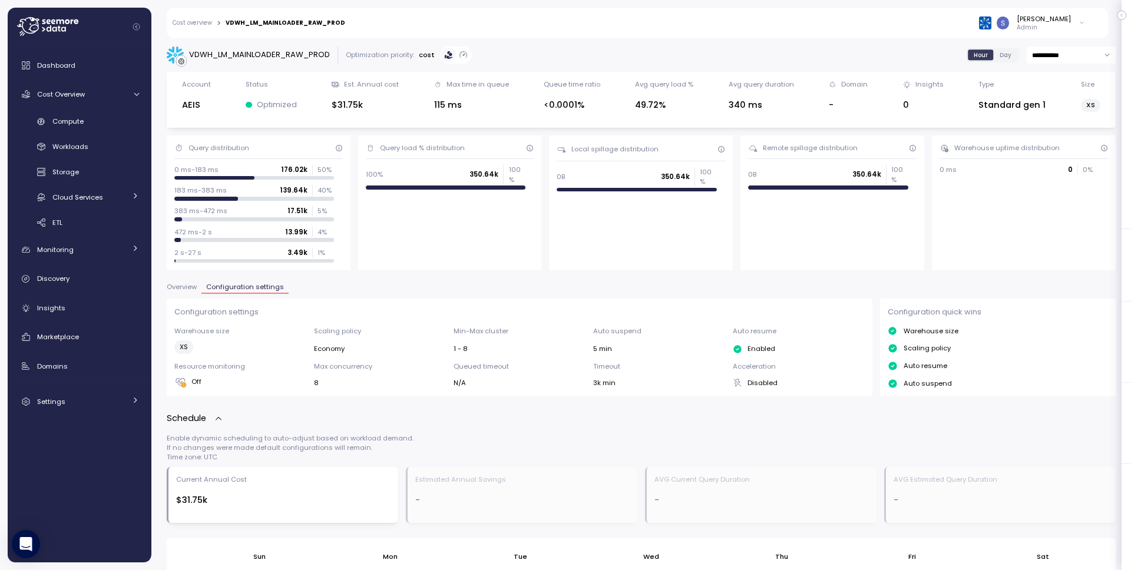
click at [392, 262] on div "Query load % distribution 100% 350.64k 100 %" at bounding box center [450, 203] width 184 height 135
click at [194, 24] on link "Cost overview" at bounding box center [192, 23] width 39 height 6
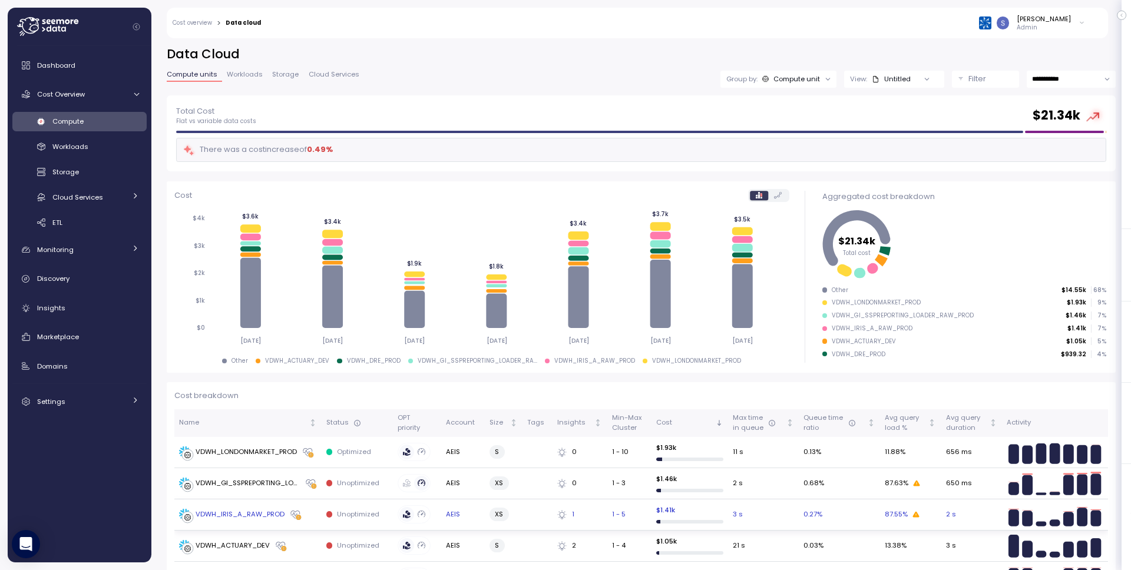
click at [262, 517] on div "VDWH_IRIS_A_RAW_PROD" at bounding box center [240, 515] width 89 height 11
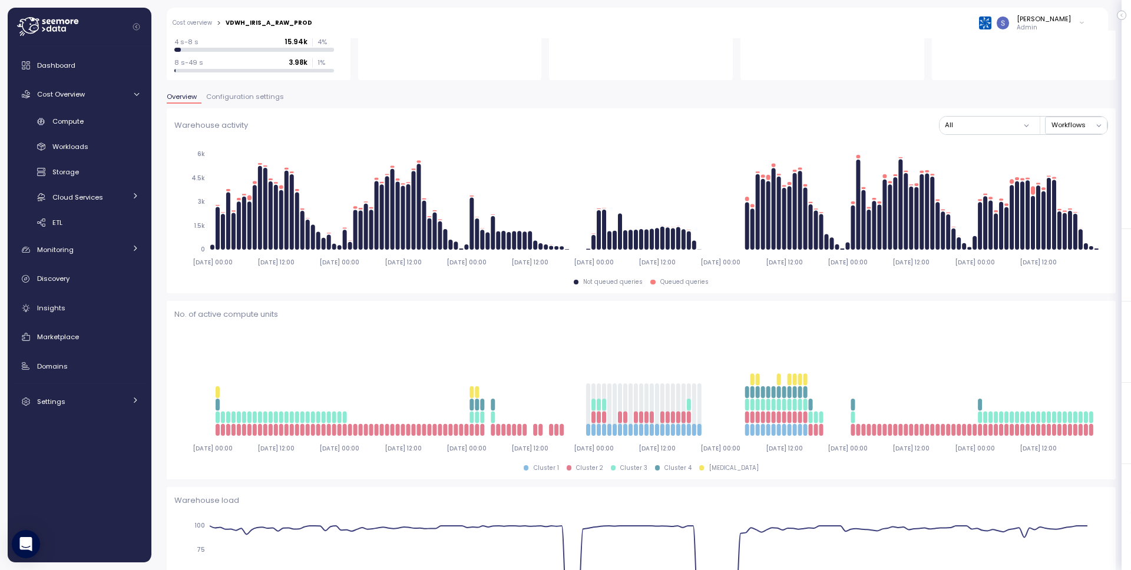
scroll to position [193, 0]
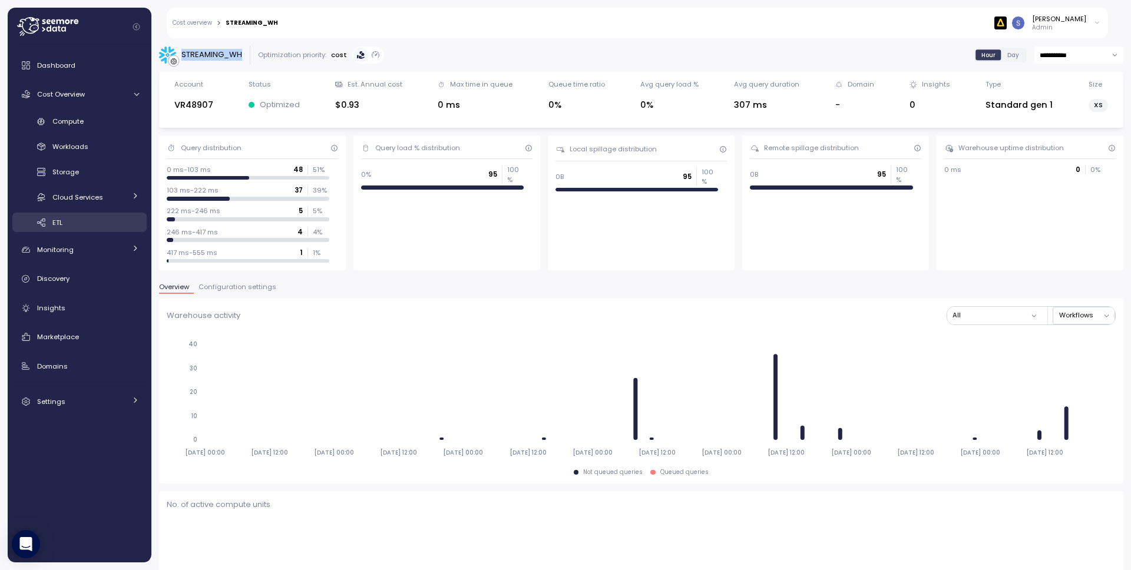
scroll to position [861, 0]
click at [203, 25] on link "Cost overview" at bounding box center [192, 23] width 39 height 6
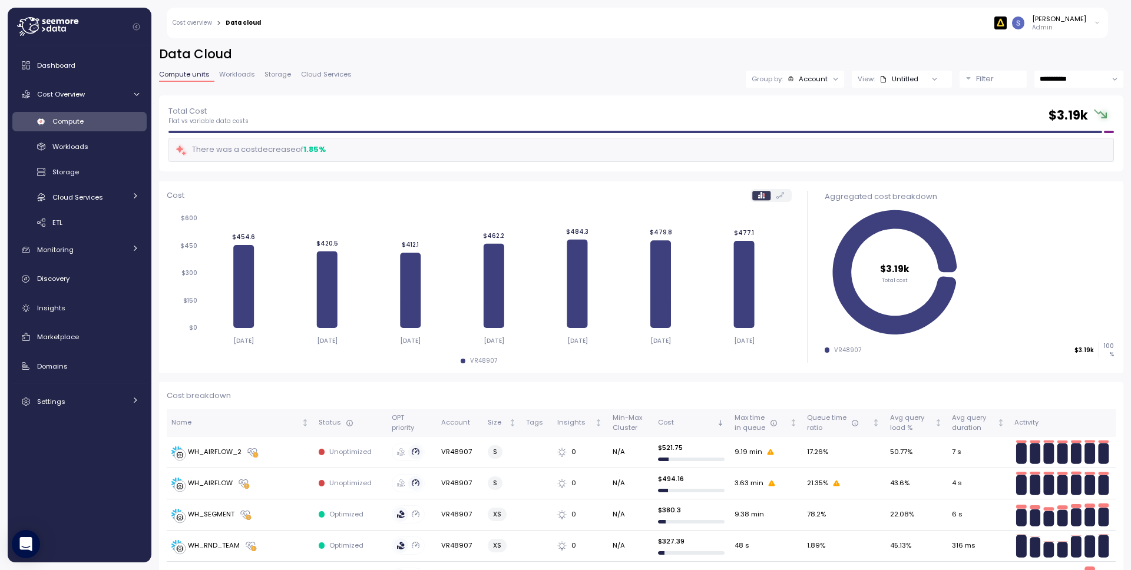
click at [807, 78] on div "Account" at bounding box center [813, 78] width 29 height 9
drag, startPoint x: 818, startPoint y: 68, endPoint x: 999, endPoint y: 72, distance: 180.9
click at [818, 68] on div "**********" at bounding box center [641, 70] width 965 height 49
click at [976, 80] on p "Filter" at bounding box center [985, 79] width 18 height 12
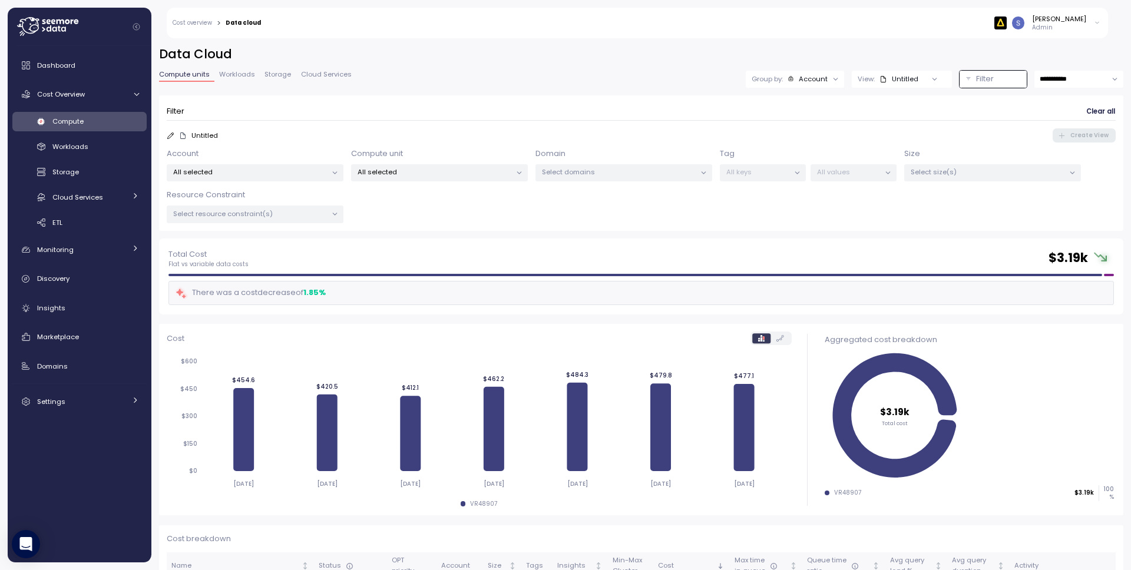
click at [296, 179] on div "All selected" at bounding box center [255, 172] width 177 height 17
click at [286, 235] on span "only" at bounding box center [279, 236] width 14 height 13
click at [498, 176] on p "All selected" at bounding box center [435, 171] width 154 height 9
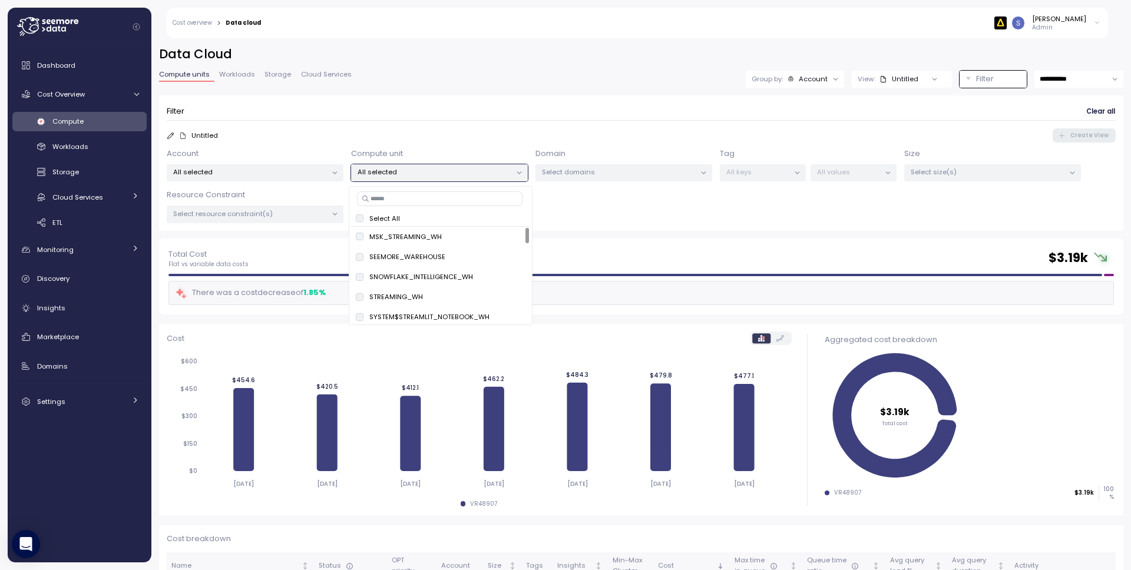
click at [437, 200] on input at bounding box center [440, 199] width 166 height 14
